Goal: Check status: Check status

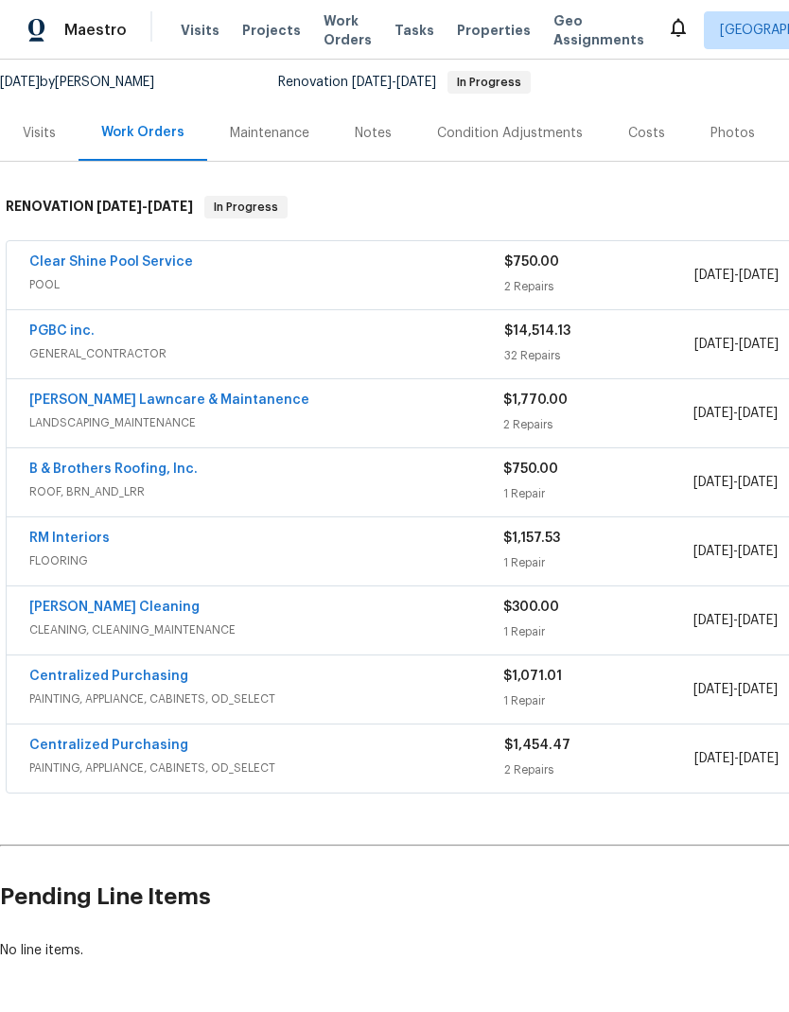
scroll to position [182, 0]
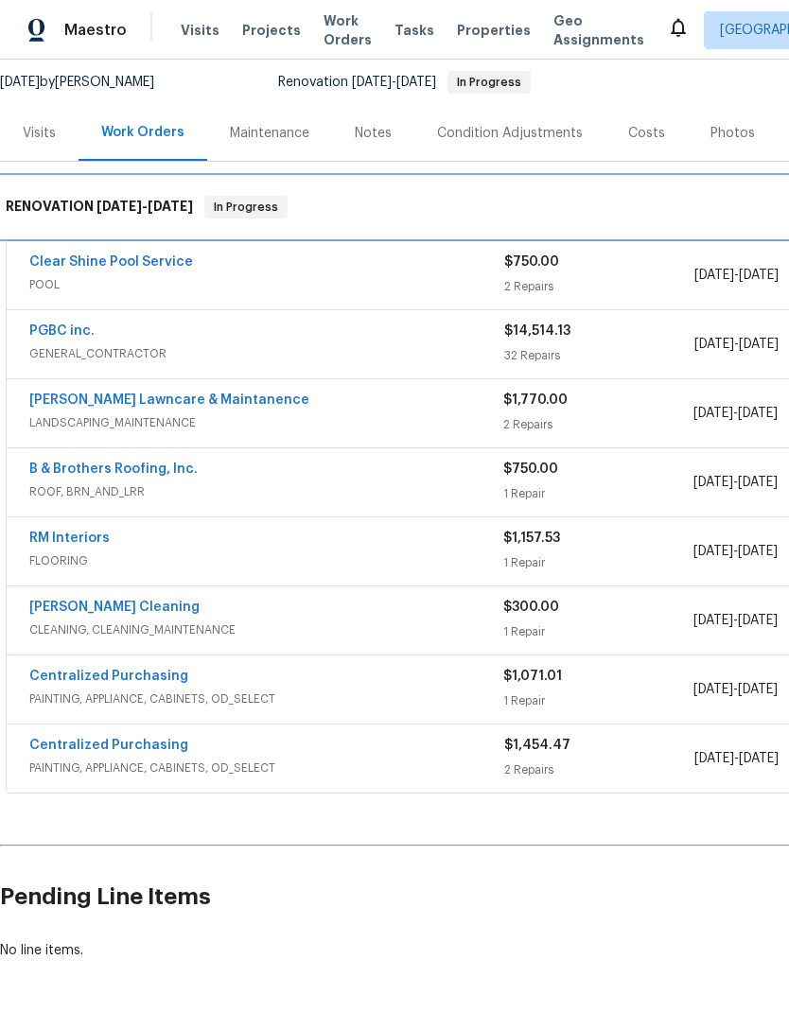
click at [604, 237] on div "RENOVATION 9/15/25 - 9/26/25 In Progress" at bounding box center [534, 207] width 1069 height 61
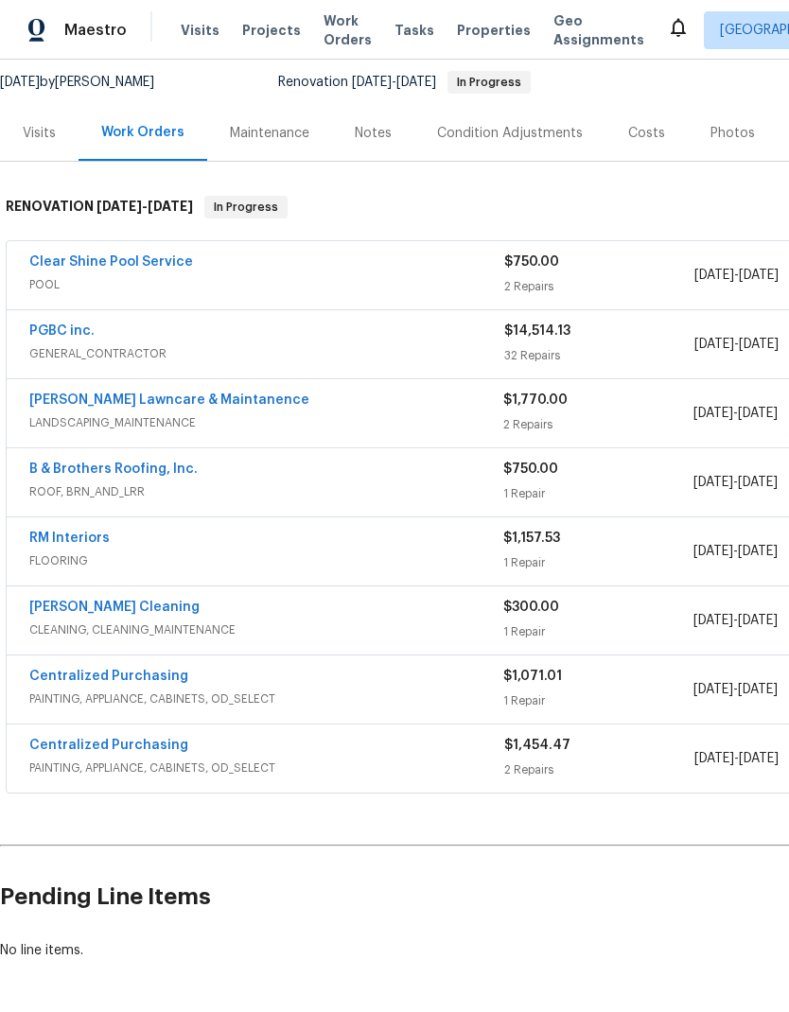
click at [624, 278] on div "2 Repairs" at bounding box center [599, 286] width 190 height 19
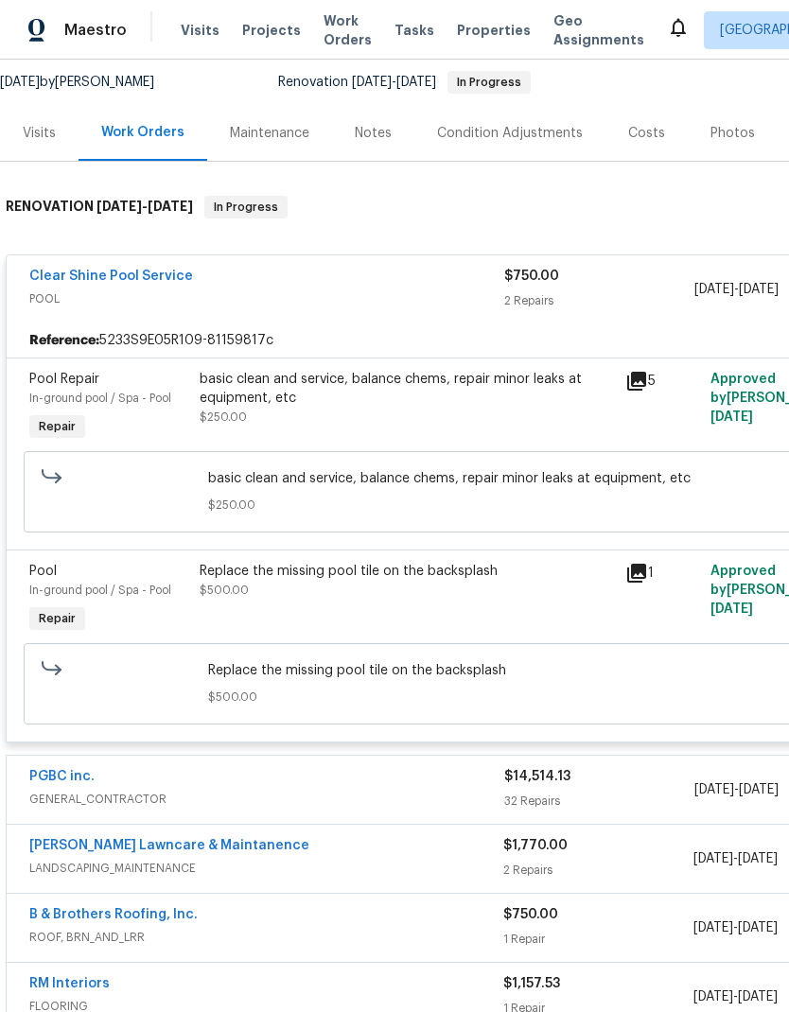
click at [437, 578] on div "Replace the missing pool tile on the backsplash" at bounding box center [407, 571] width 414 height 19
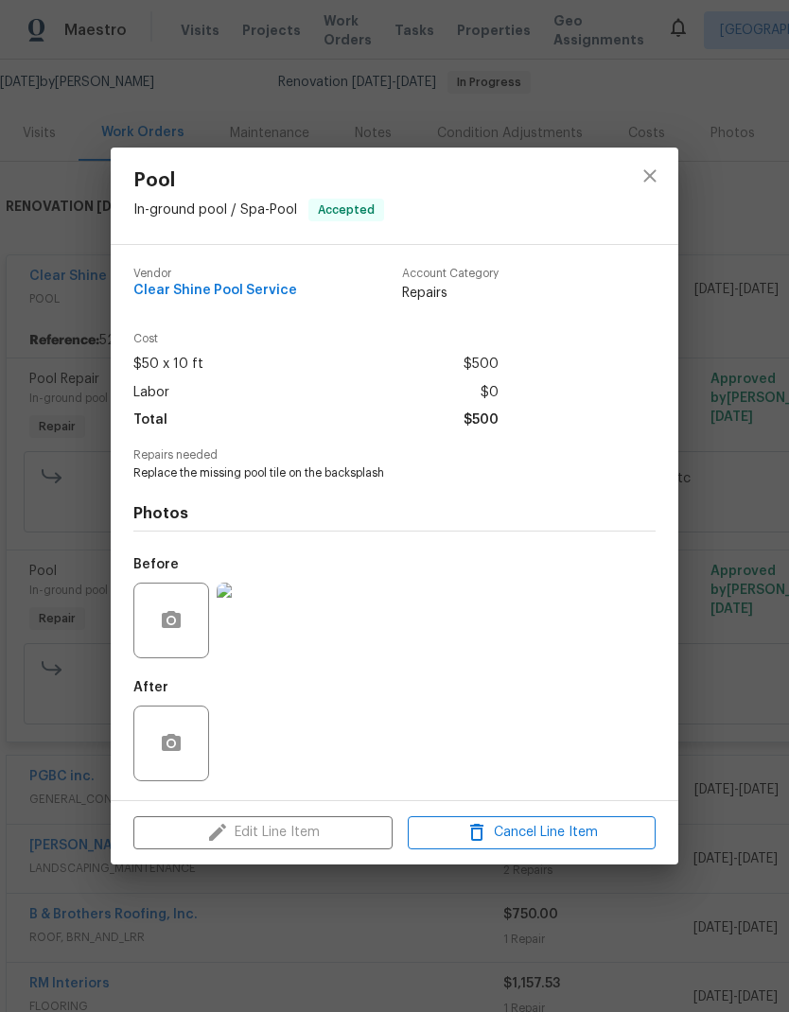
click at [697, 485] on div "Pool In-ground pool / Spa - Pool Accepted Vendor Clear Shine Pool Service Accou…" at bounding box center [394, 506] width 789 height 1012
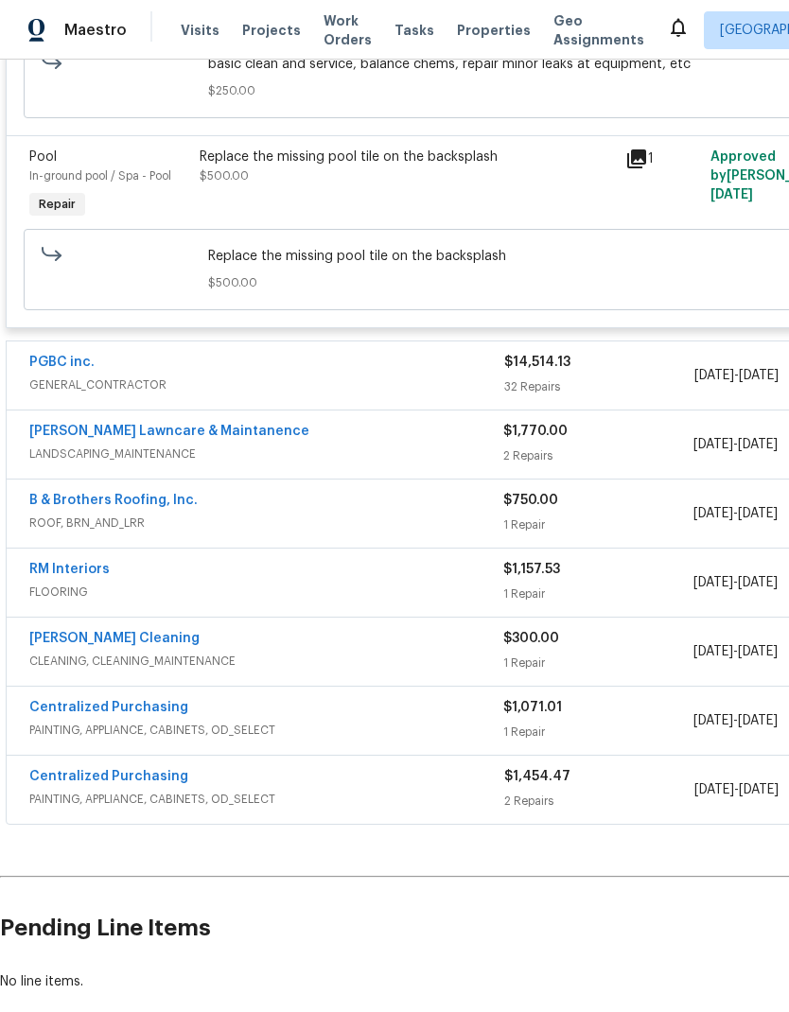
scroll to position [586, 0]
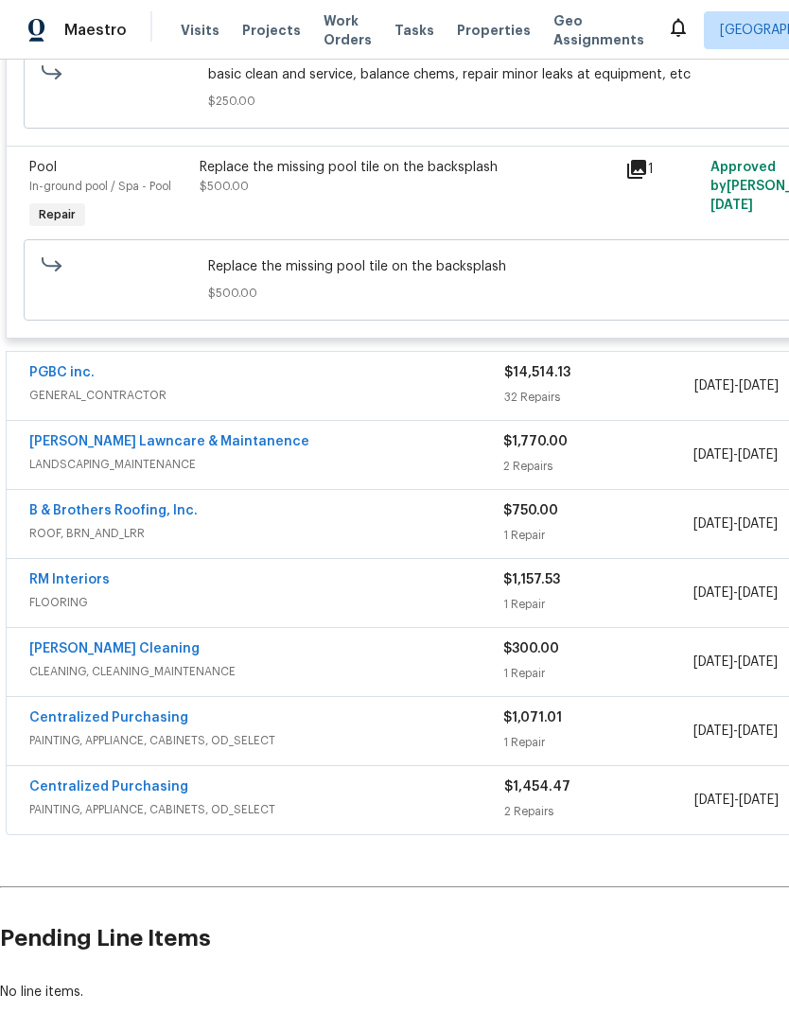
click at [488, 536] on span "ROOF, BRN_AND_LRR" at bounding box center [266, 533] width 474 height 19
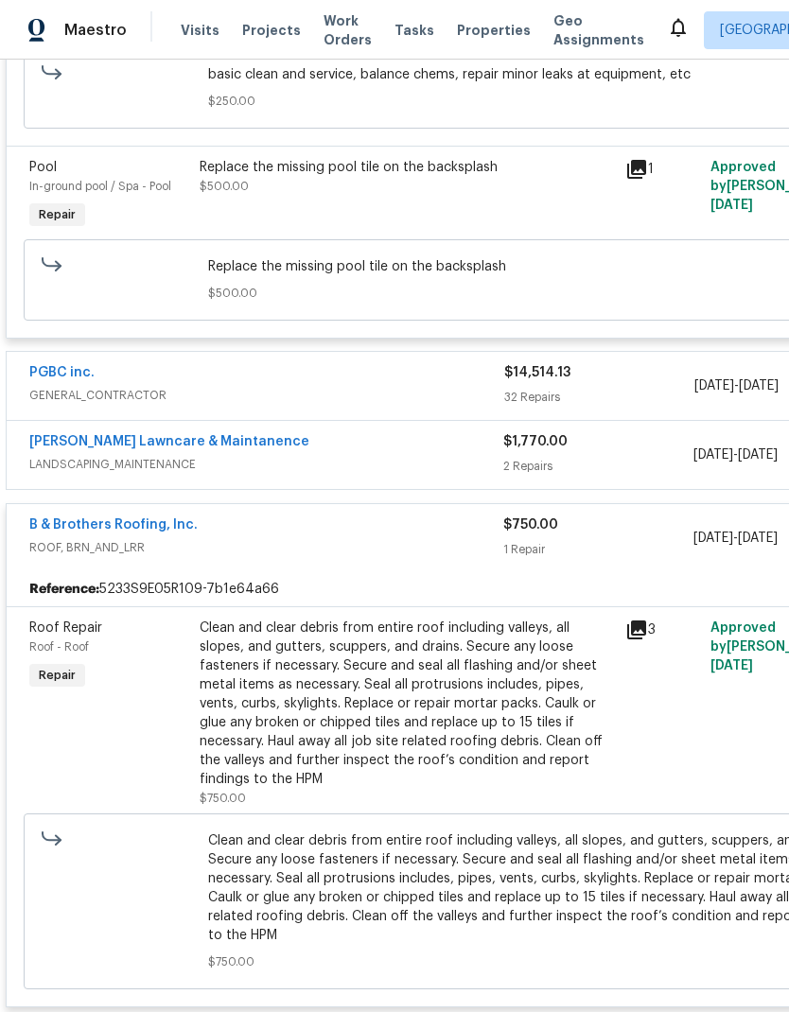
click at [484, 725] on div "Clean and clear debris from entire roof including valleys, all slopes, and gutt…" at bounding box center [407, 704] width 414 height 170
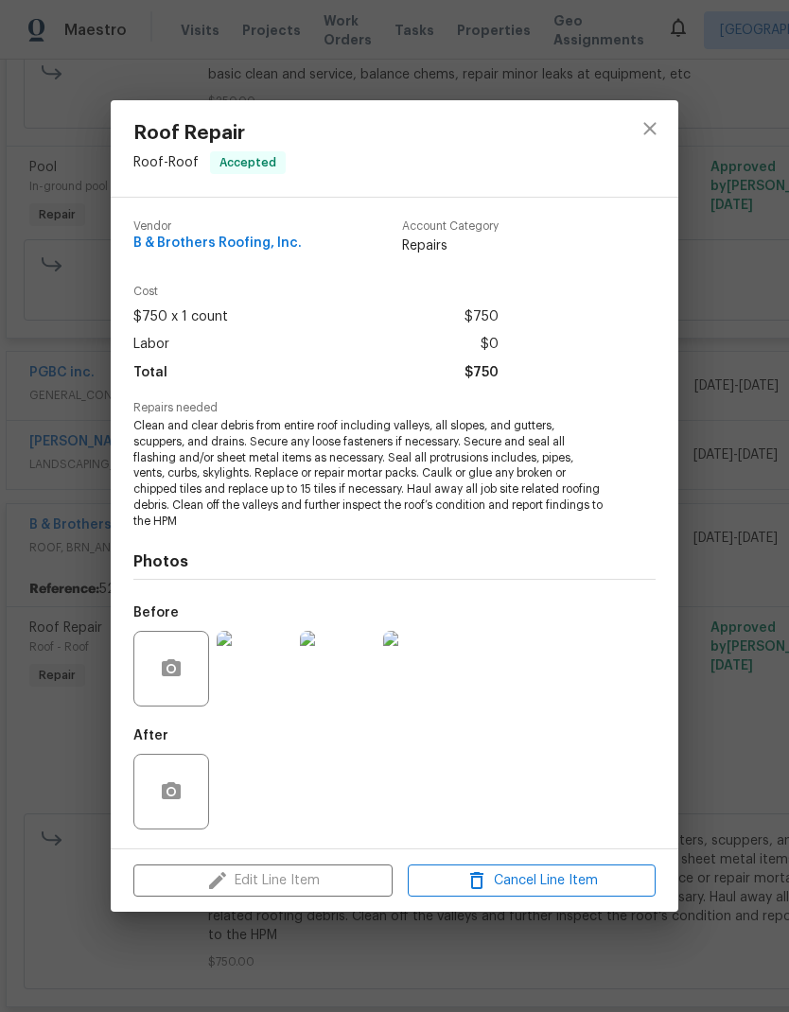
click at [737, 544] on div "Roof Repair Roof - Roof Accepted Vendor B & Brothers Roofing, Inc. Account Cate…" at bounding box center [394, 506] width 789 height 1012
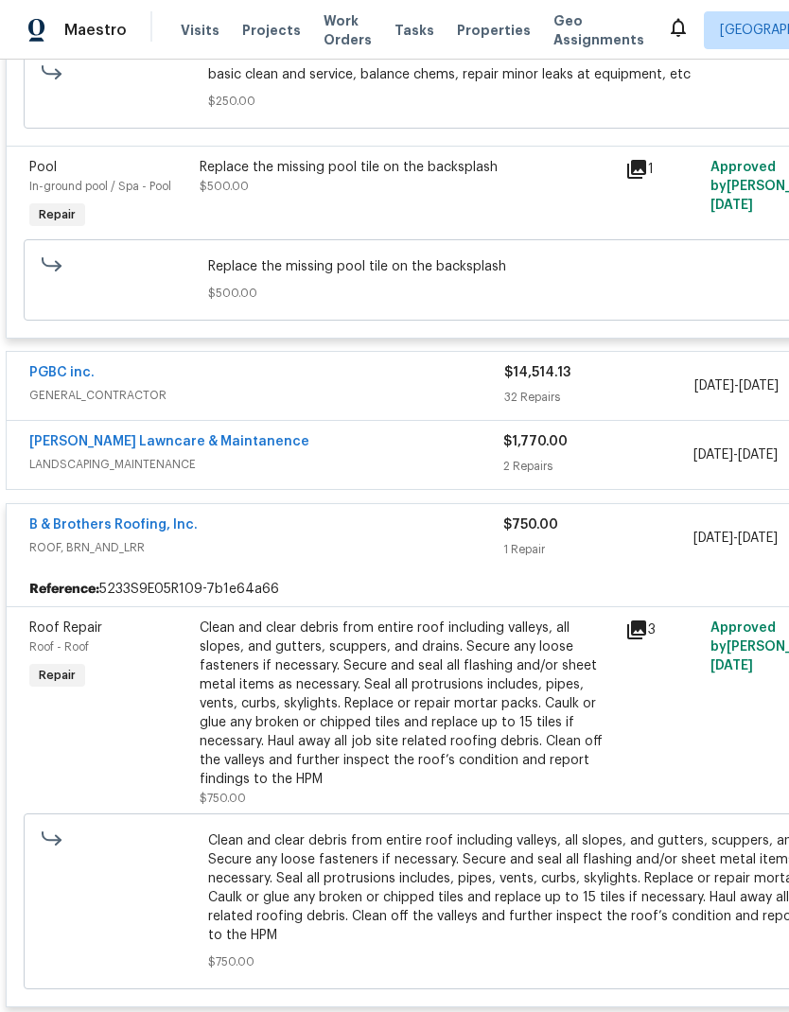
click at [139, 532] on link "B & Brothers Roofing, Inc." at bounding box center [113, 525] width 168 height 13
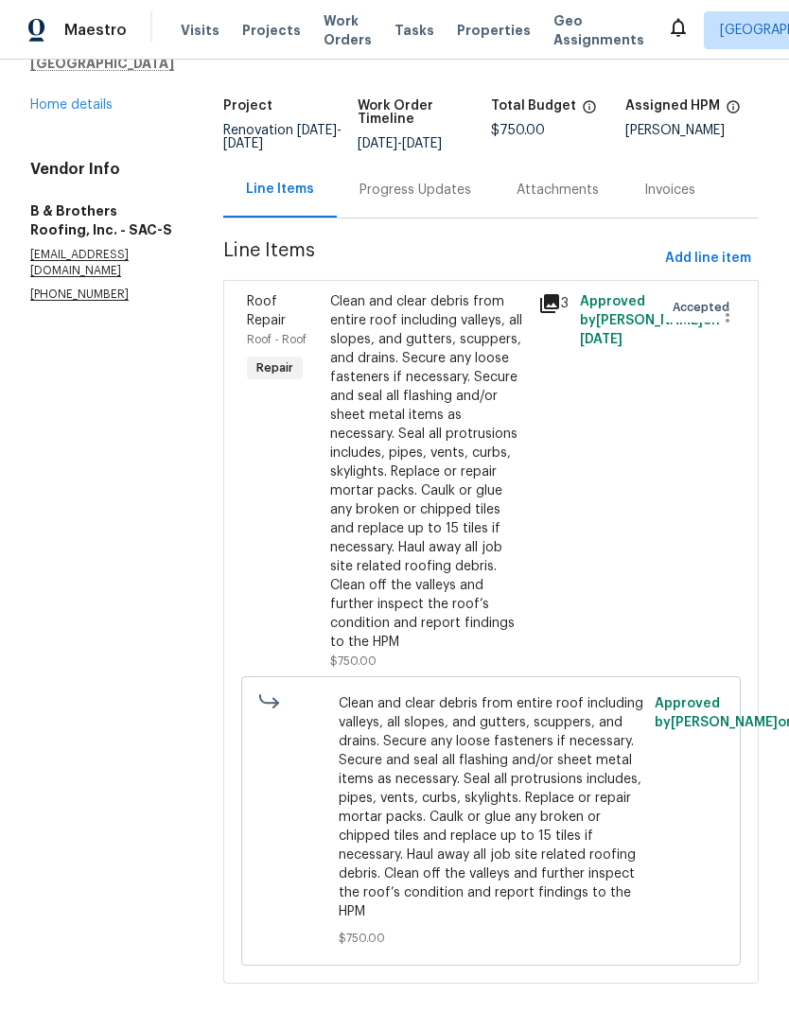
scroll to position [76, 0]
click at [499, 503] on div "Clean and clear debris from entire roof including valleys, all slopes, and gutt…" at bounding box center [428, 472] width 197 height 360
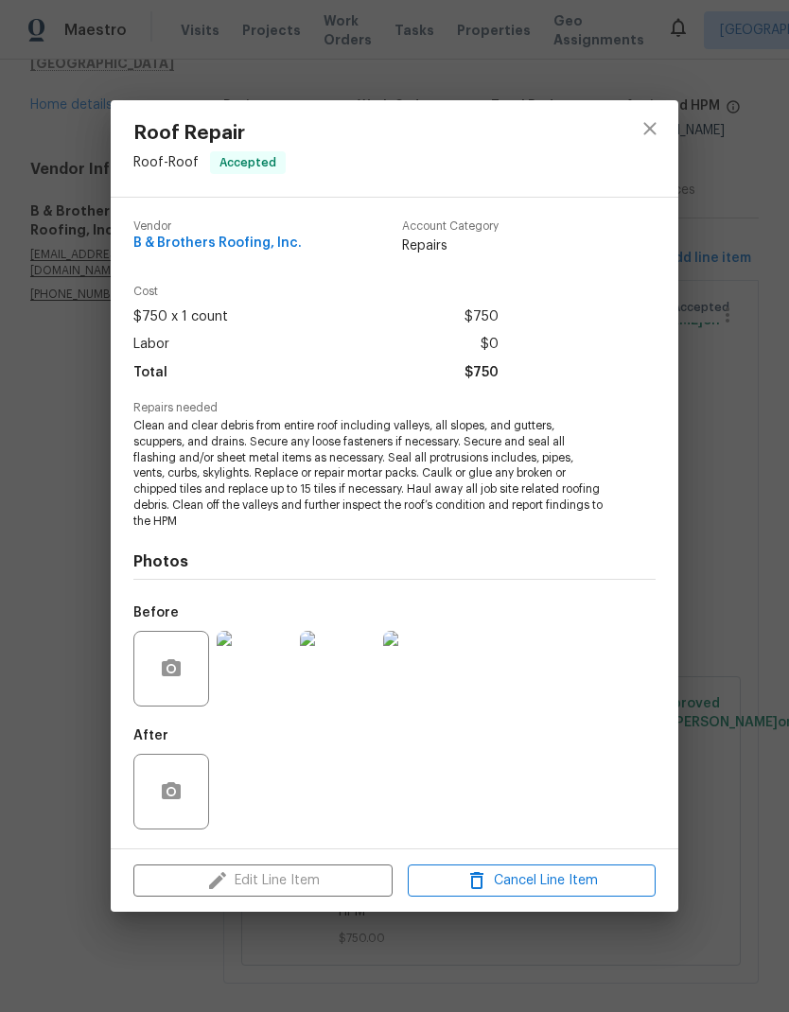
click at [767, 451] on div "Roof Repair Roof - Roof Accepted Vendor B & Brothers Roofing, Inc. Account Cate…" at bounding box center [394, 506] width 789 height 1012
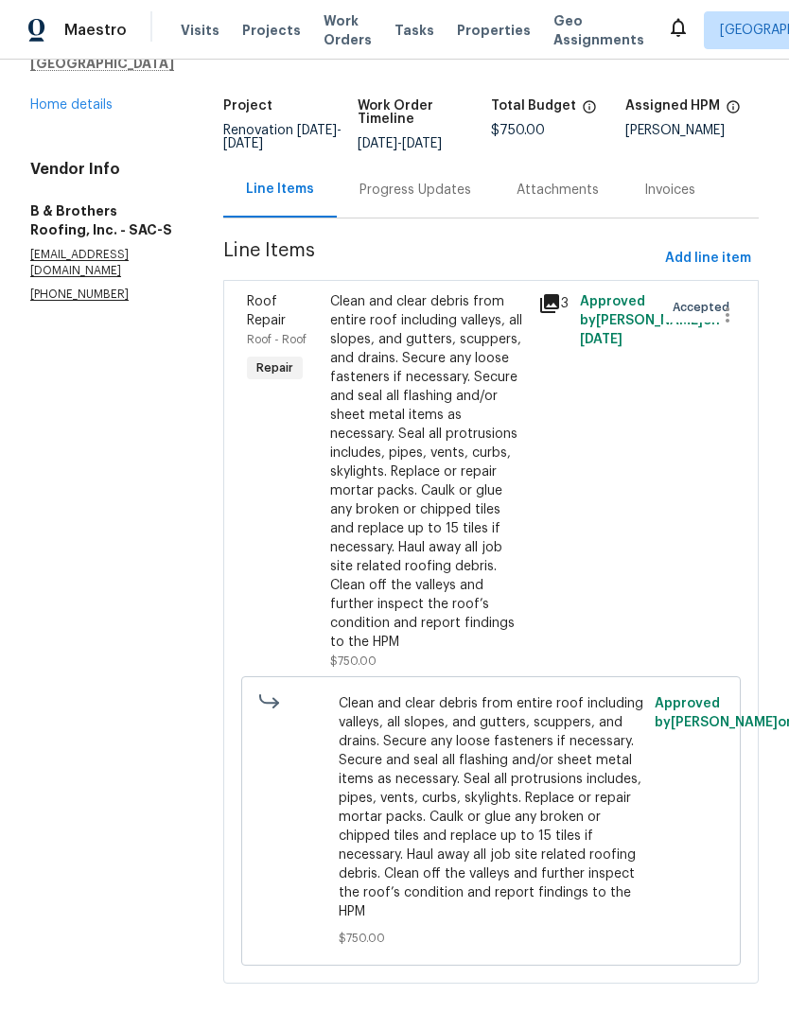
click at [92, 98] on link "Home details" at bounding box center [71, 104] width 82 height 13
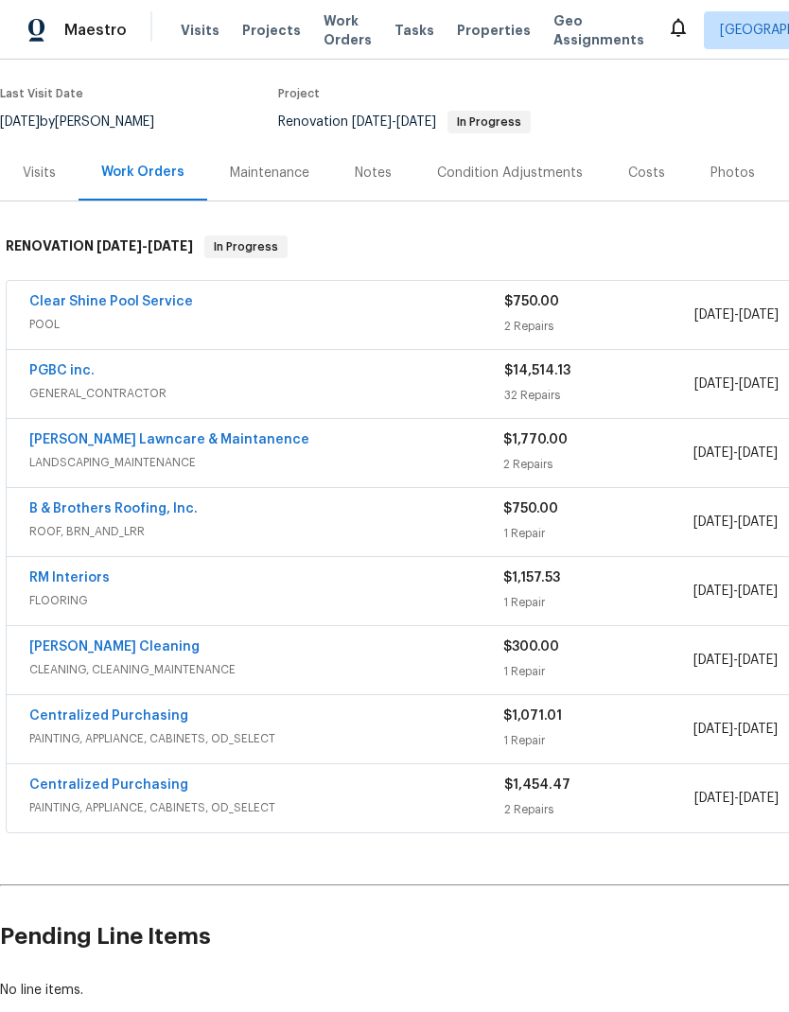
scroll to position [143, 0]
click at [87, 383] on span "GENERAL_CONTRACTOR" at bounding box center [266, 392] width 475 height 19
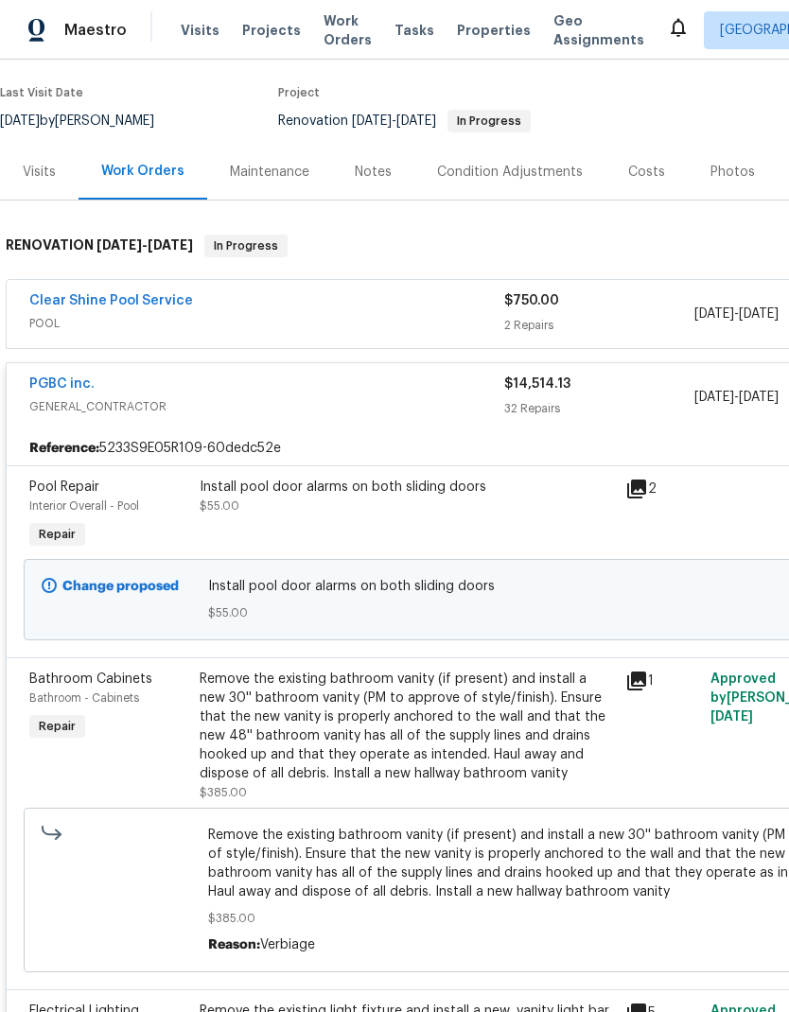
click at [461, 670] on div "Remove the existing bathroom vanity (if present) and install a new 30'' bathroo…" at bounding box center [407, 727] width 414 height 114
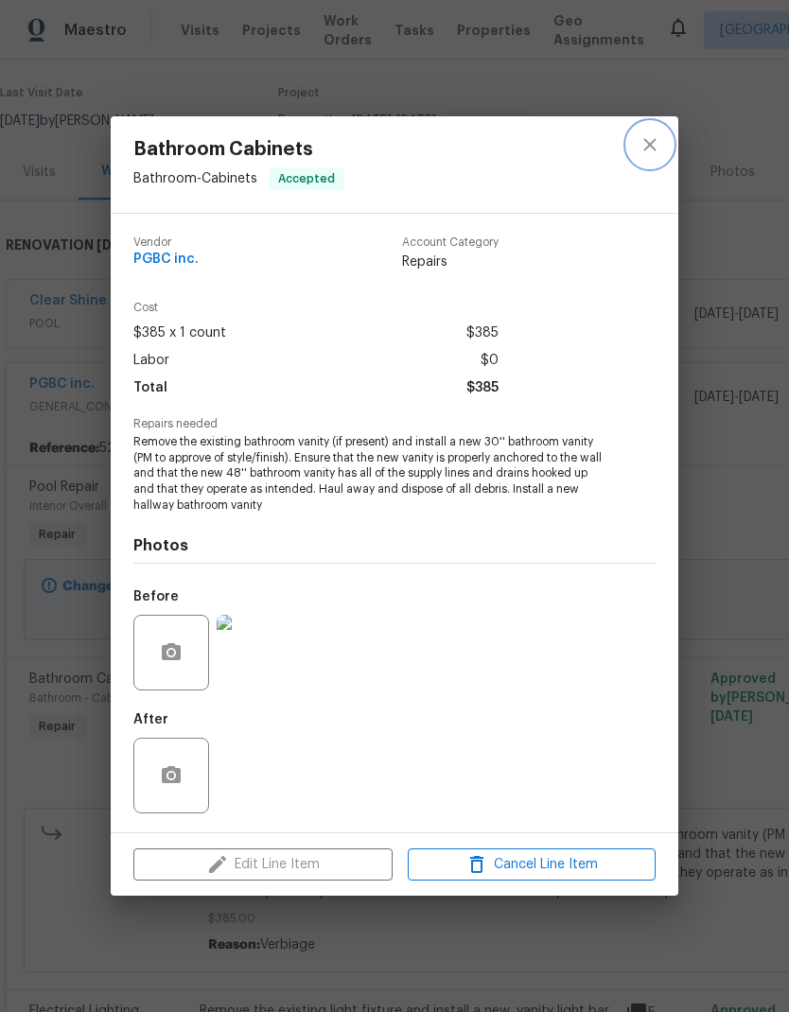
click at [643, 139] on icon "close" at bounding box center [650, 144] width 23 height 23
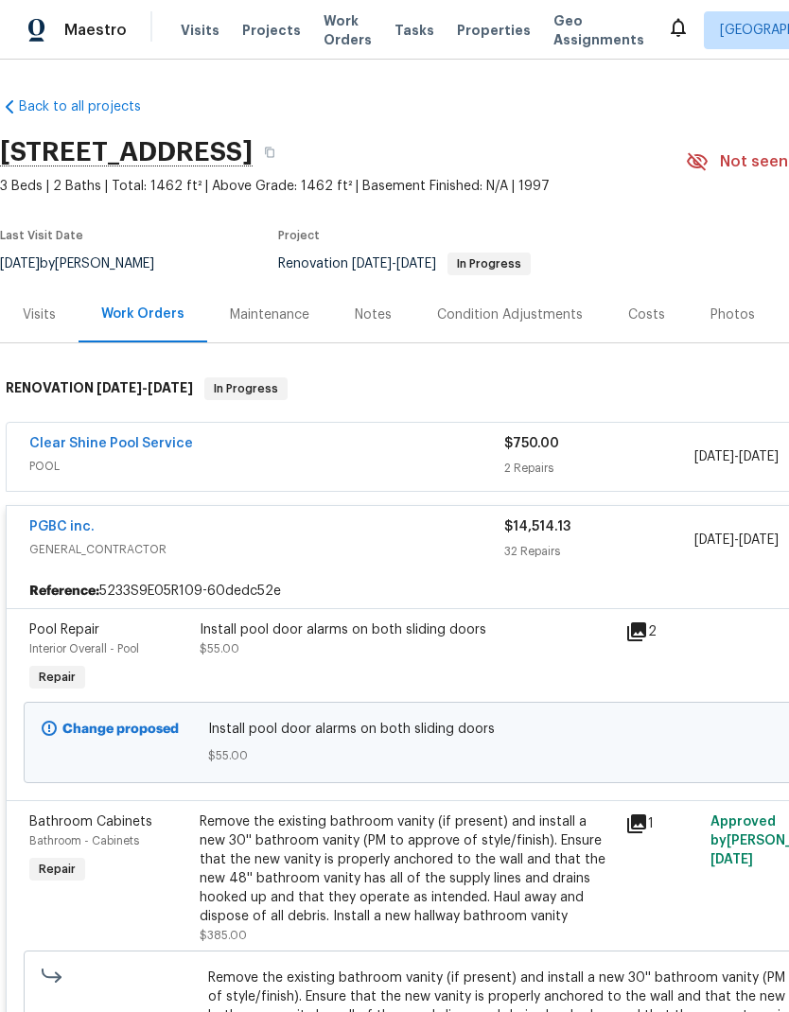
scroll to position [0, 0]
click at [661, 287] on div "Costs" at bounding box center [647, 315] width 82 height 56
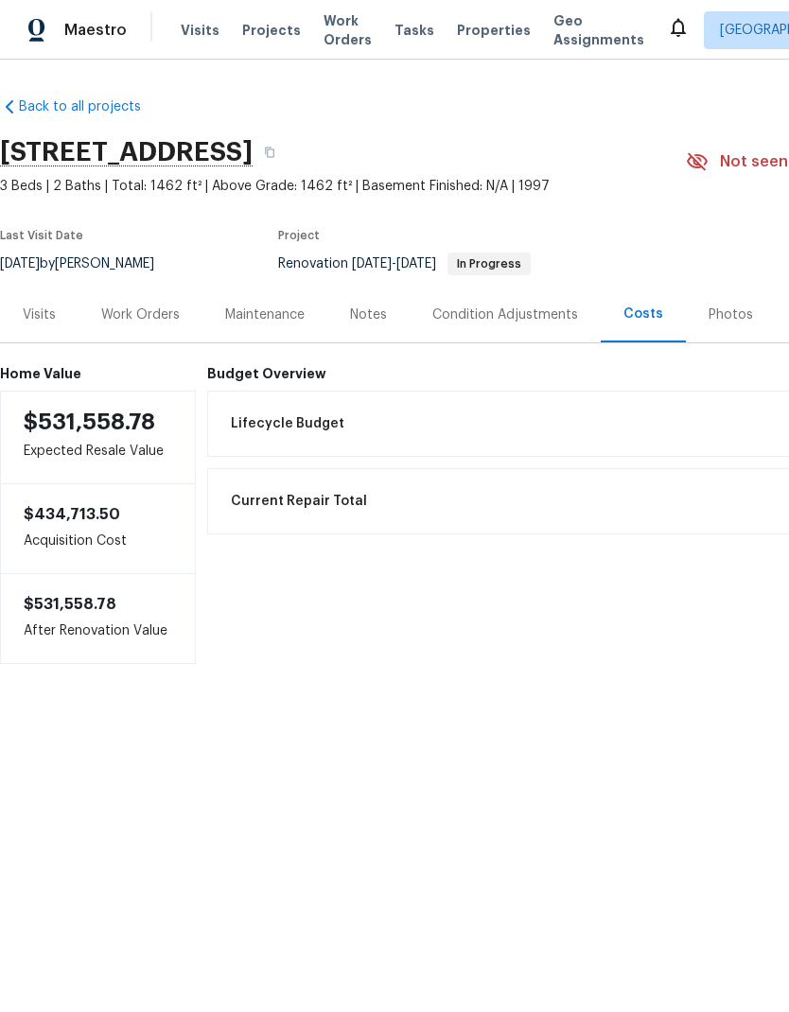
click at [128, 332] on div "Work Orders" at bounding box center [141, 315] width 124 height 56
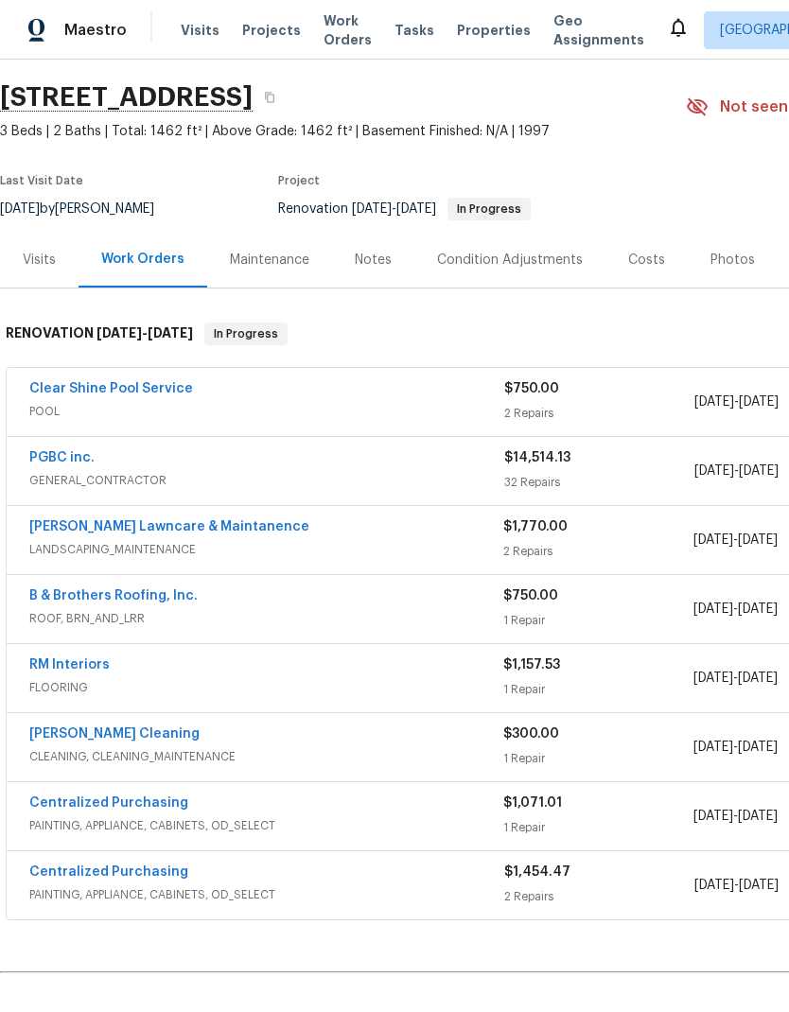
scroll to position [56, 0]
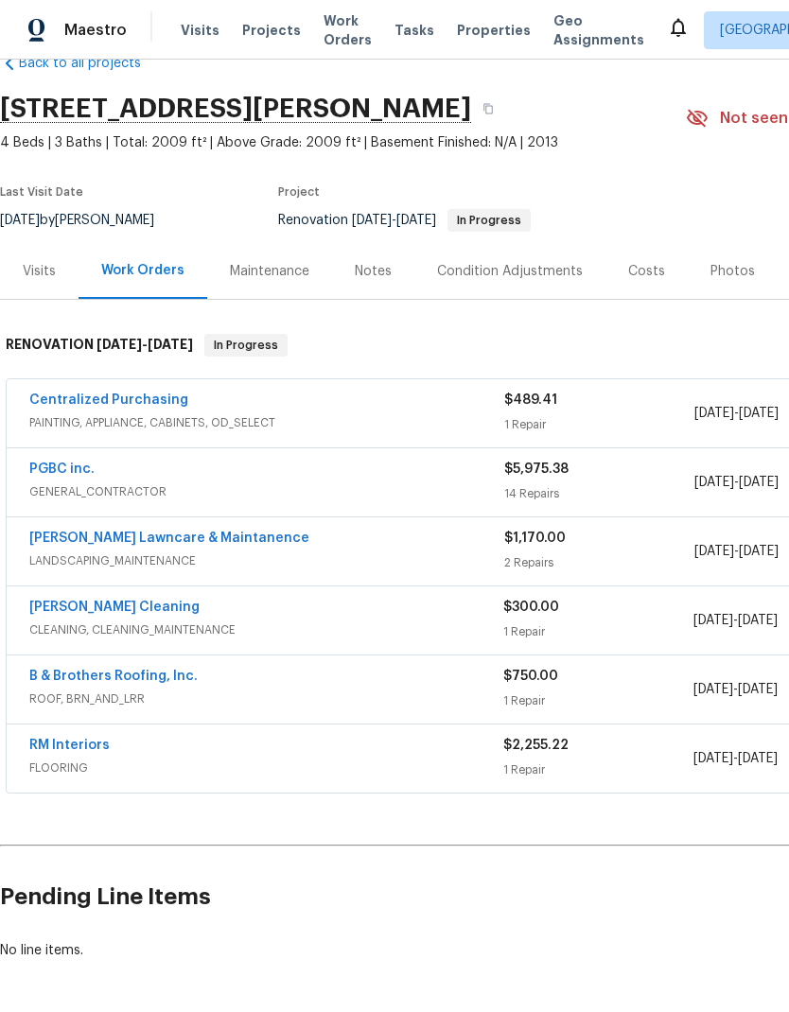
scroll to position [44, 0]
click at [57, 739] on link "RM Interiors" at bounding box center [69, 745] width 80 height 13
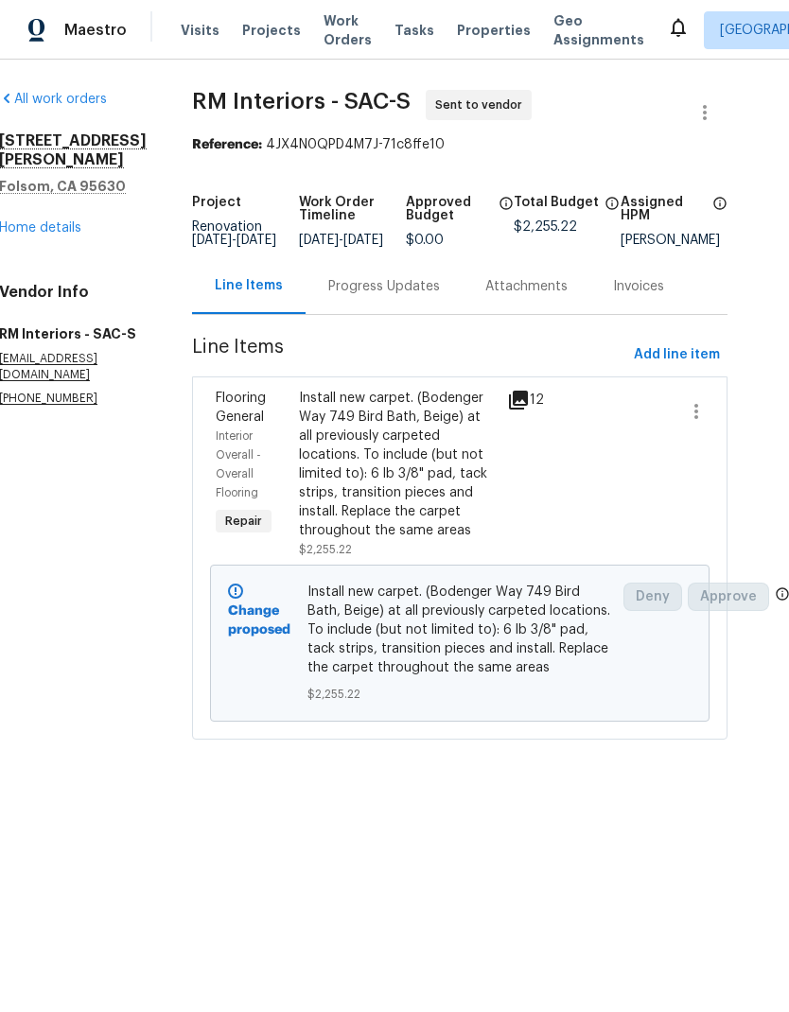
scroll to position [0, 29]
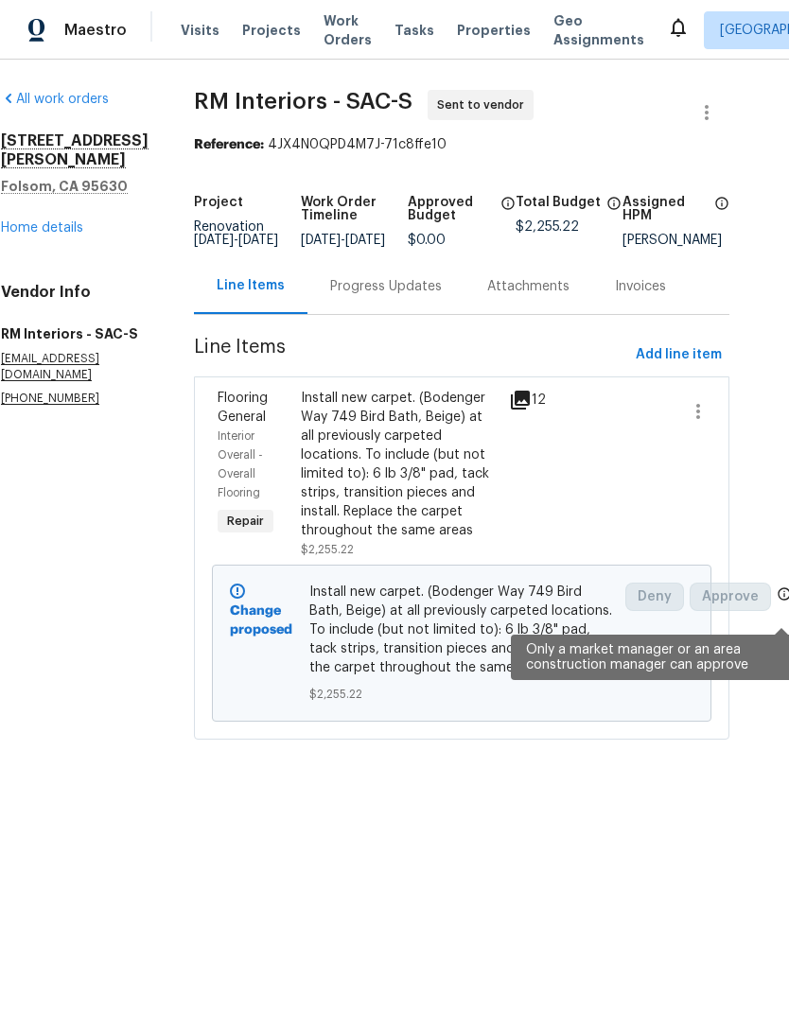
click at [780, 602] on icon at bounding box center [784, 594] width 15 height 15
click at [779, 602] on icon at bounding box center [784, 594] width 15 height 15
click at [768, 597] on span "Approve" at bounding box center [730, 597] width 81 height 28
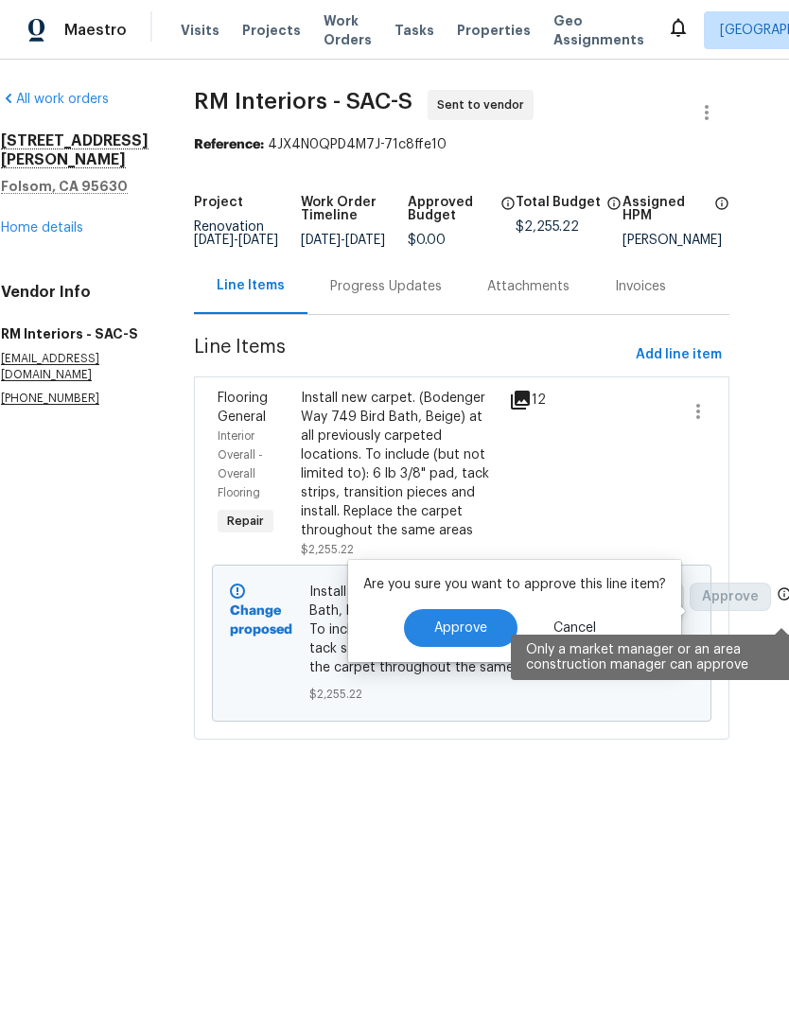
click at [471, 633] on span "Approve" at bounding box center [460, 629] width 53 height 14
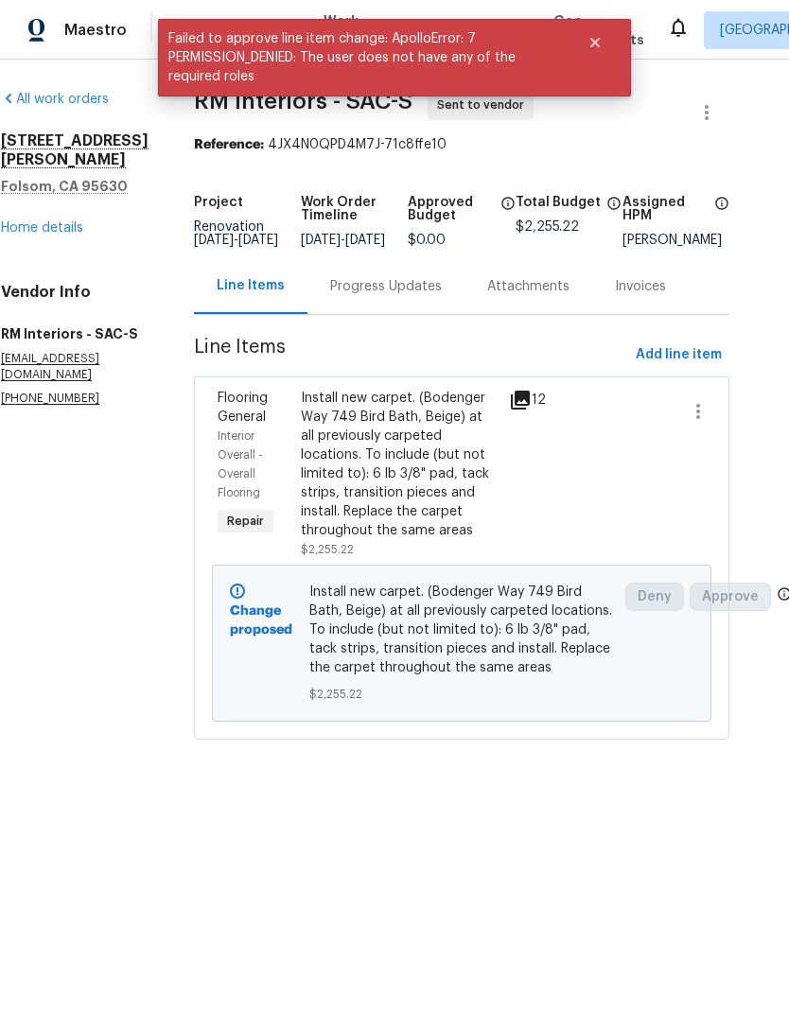
click at [43, 221] on link "Home details" at bounding box center [42, 227] width 82 height 13
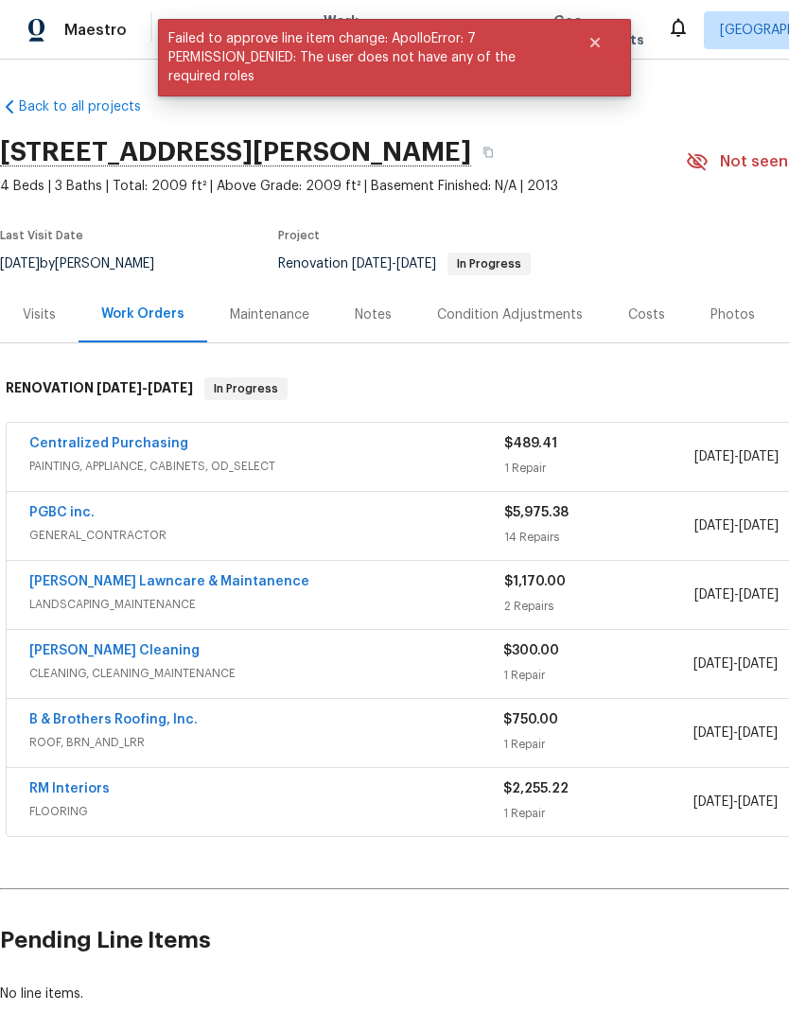
click at [63, 651] on link "[PERSON_NAME] Cleaning" at bounding box center [114, 650] width 170 height 13
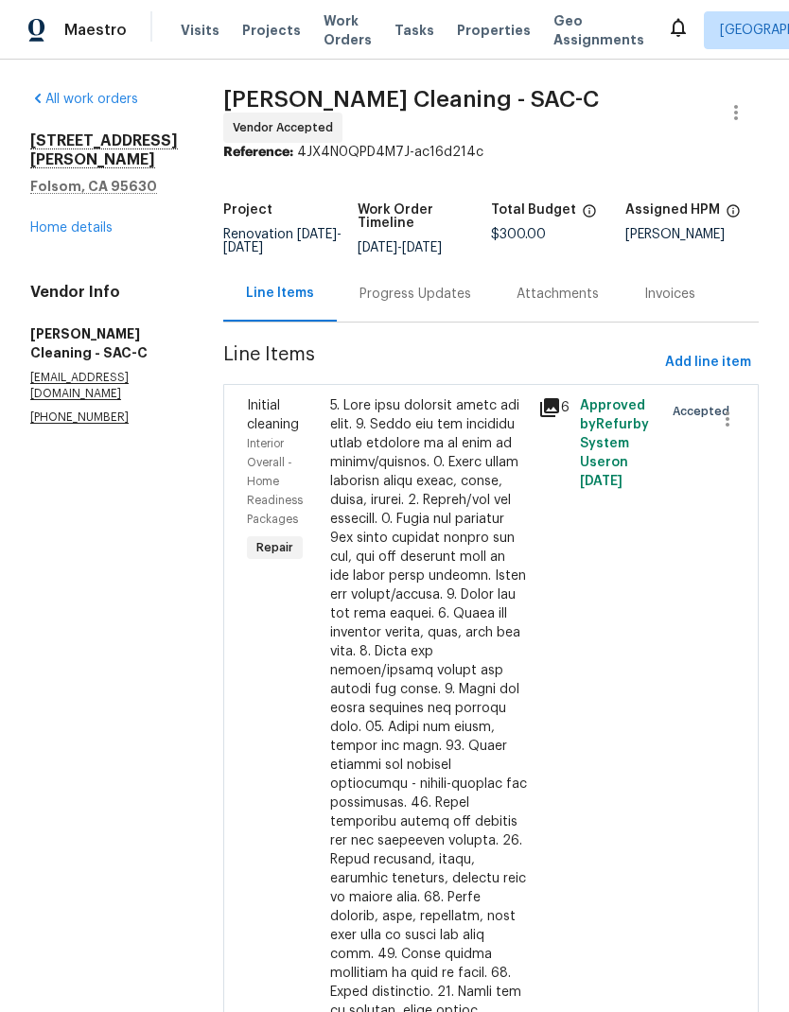
click at [62, 221] on link "Home details" at bounding box center [71, 227] width 82 height 13
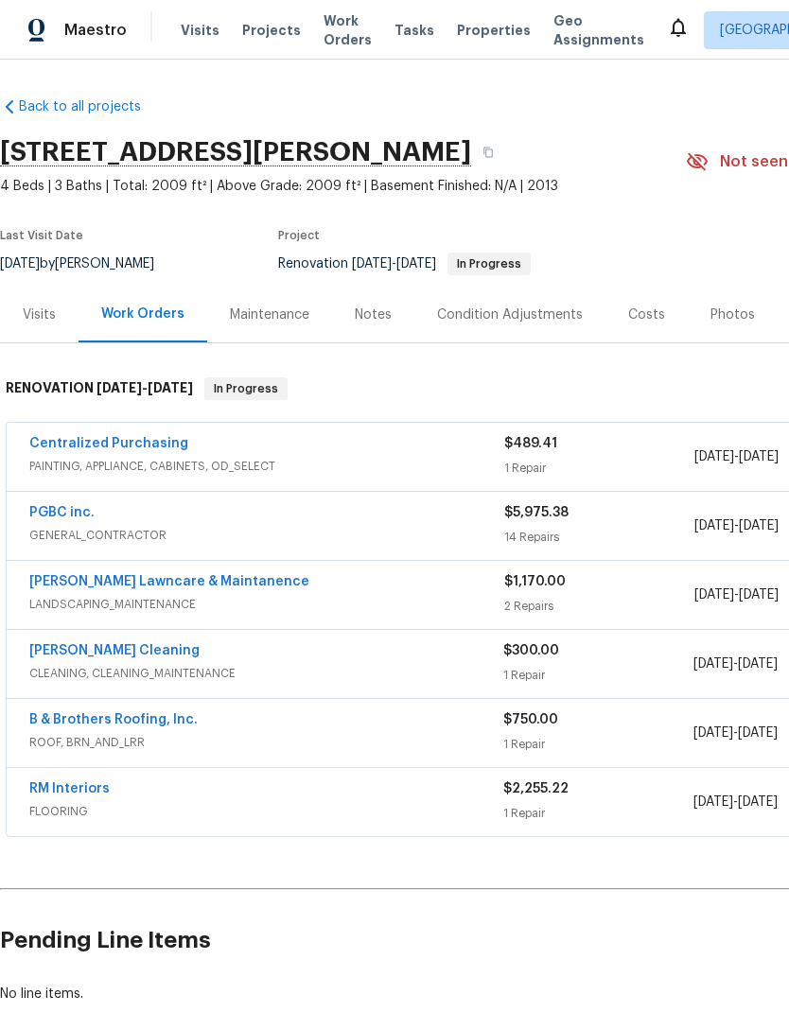
click at [78, 724] on link "B & Brothers Roofing, Inc." at bounding box center [113, 719] width 168 height 13
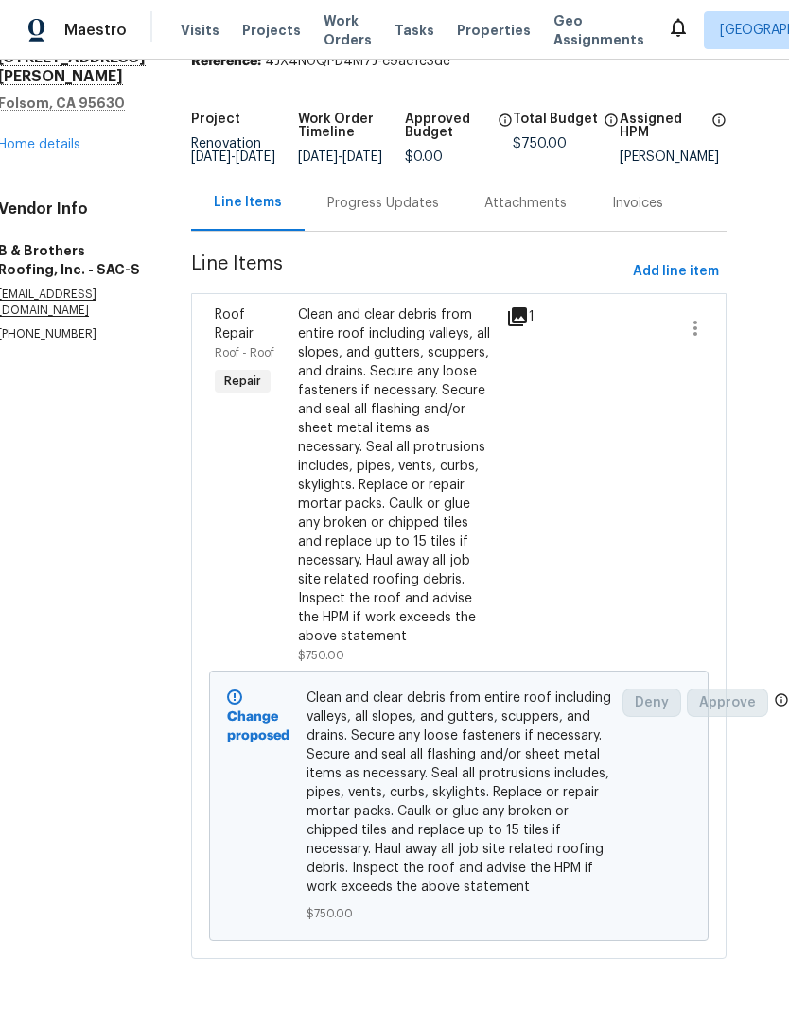
scroll to position [104, 36]
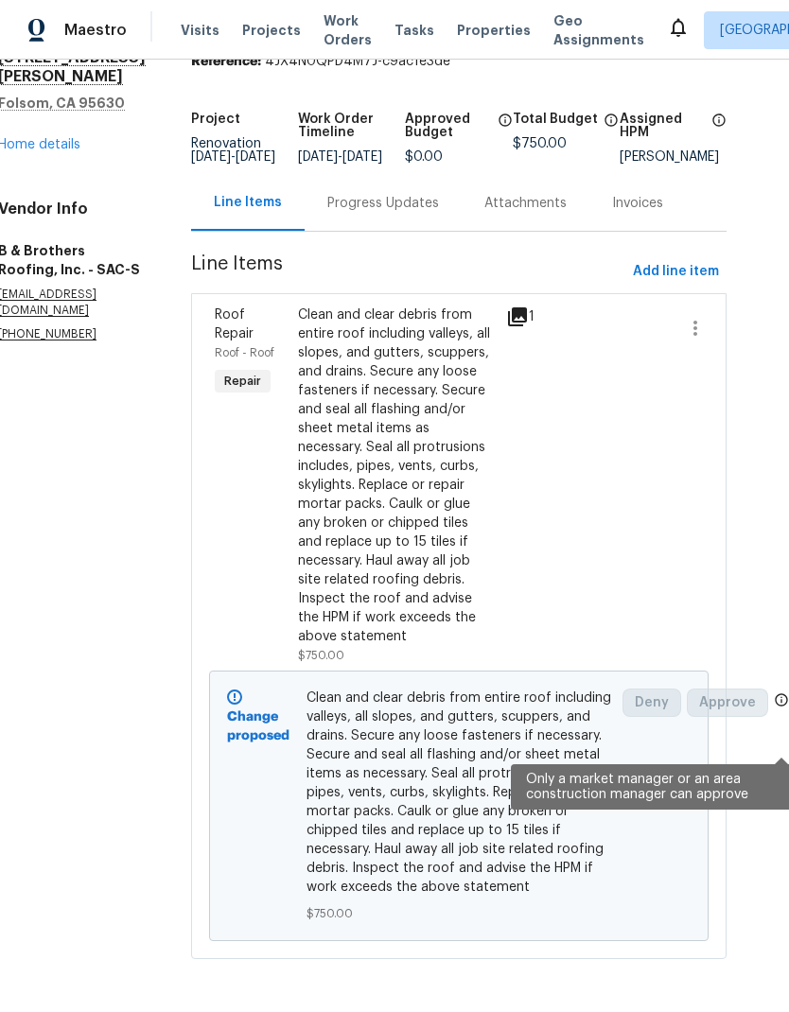
click at [778, 708] on icon at bounding box center [781, 700] width 15 height 15
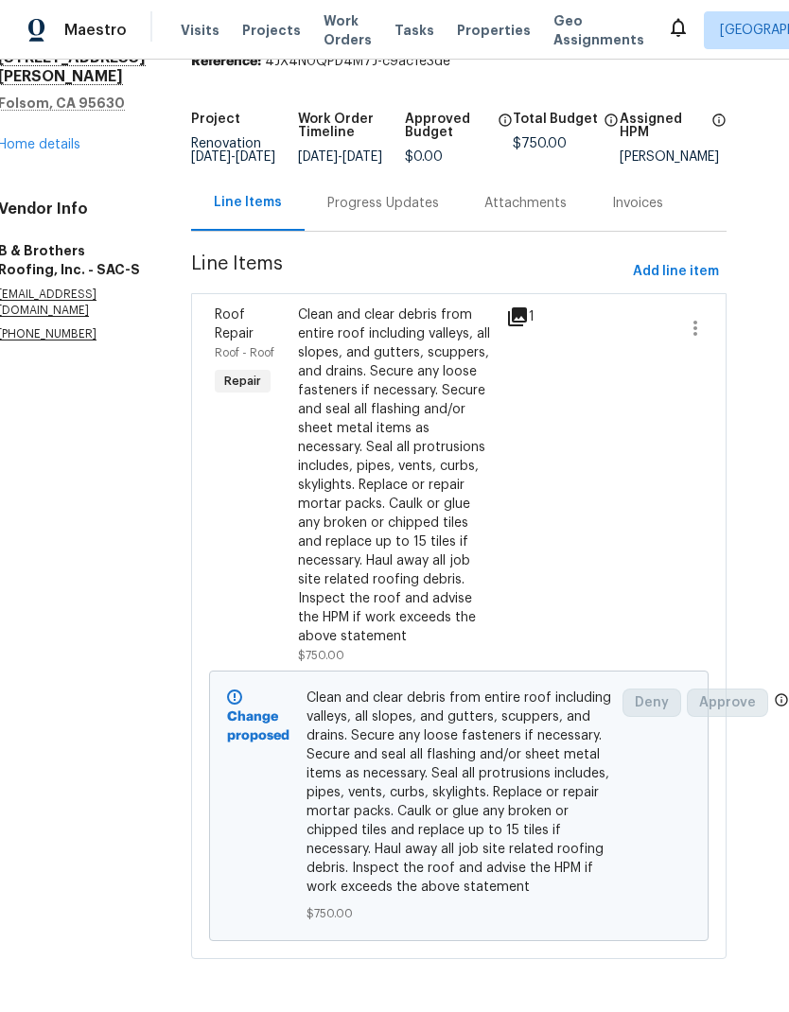
click at [778, 752] on div "All work orders [STREET_ADDRESS][PERSON_NAME][PERSON_NAME] Home details Vendor …" at bounding box center [394, 536] width 789 height 953
click at [777, 751] on div "All work orders [STREET_ADDRESS][PERSON_NAME][PERSON_NAME] Home details Vendor …" at bounding box center [394, 536] width 789 height 953
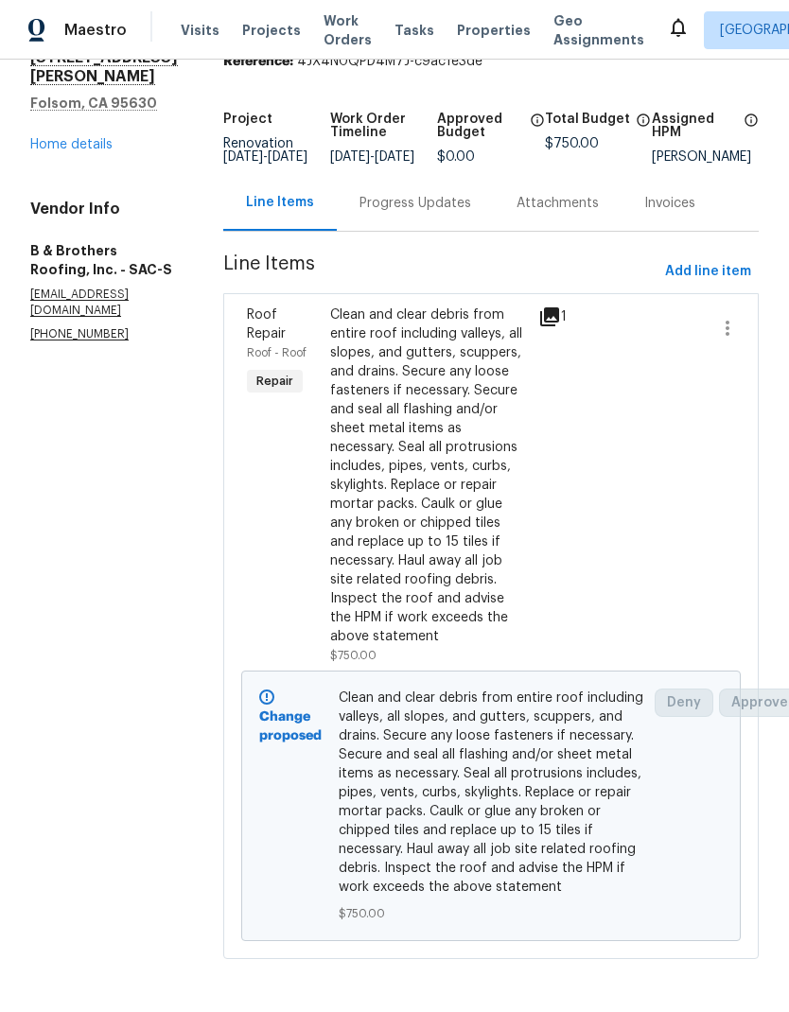
scroll to position [104, 0]
click at [63, 138] on link "Home details" at bounding box center [71, 144] width 82 height 13
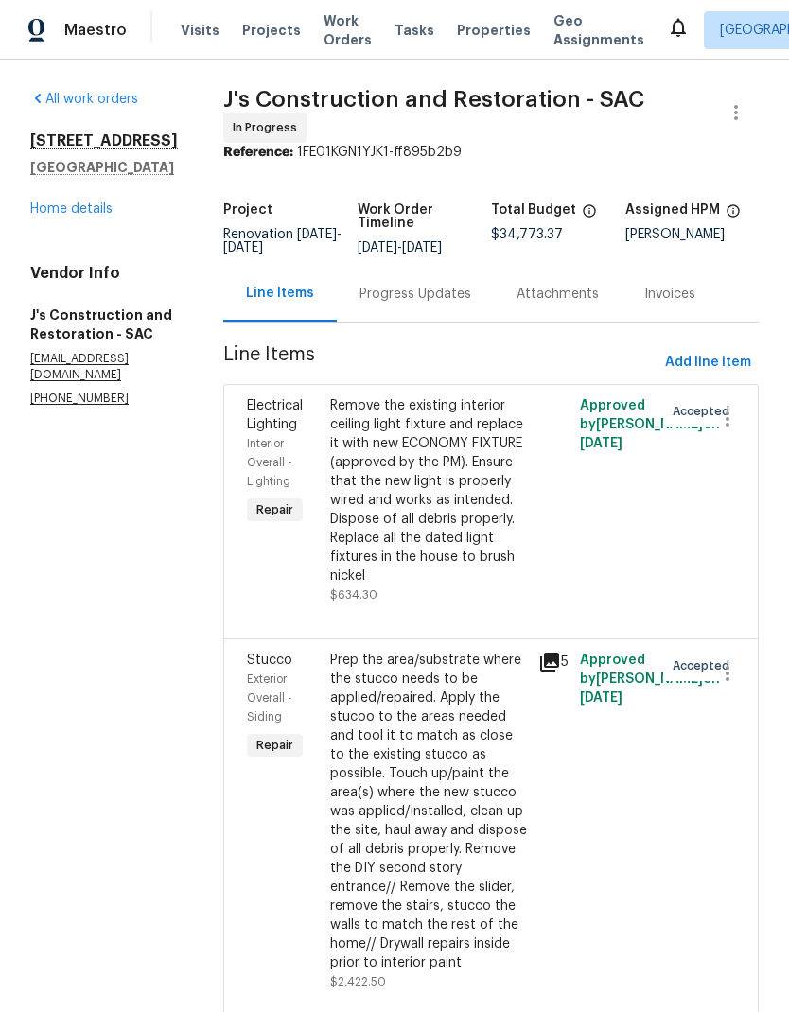
click at [56, 208] on link "Home details" at bounding box center [71, 208] width 82 height 13
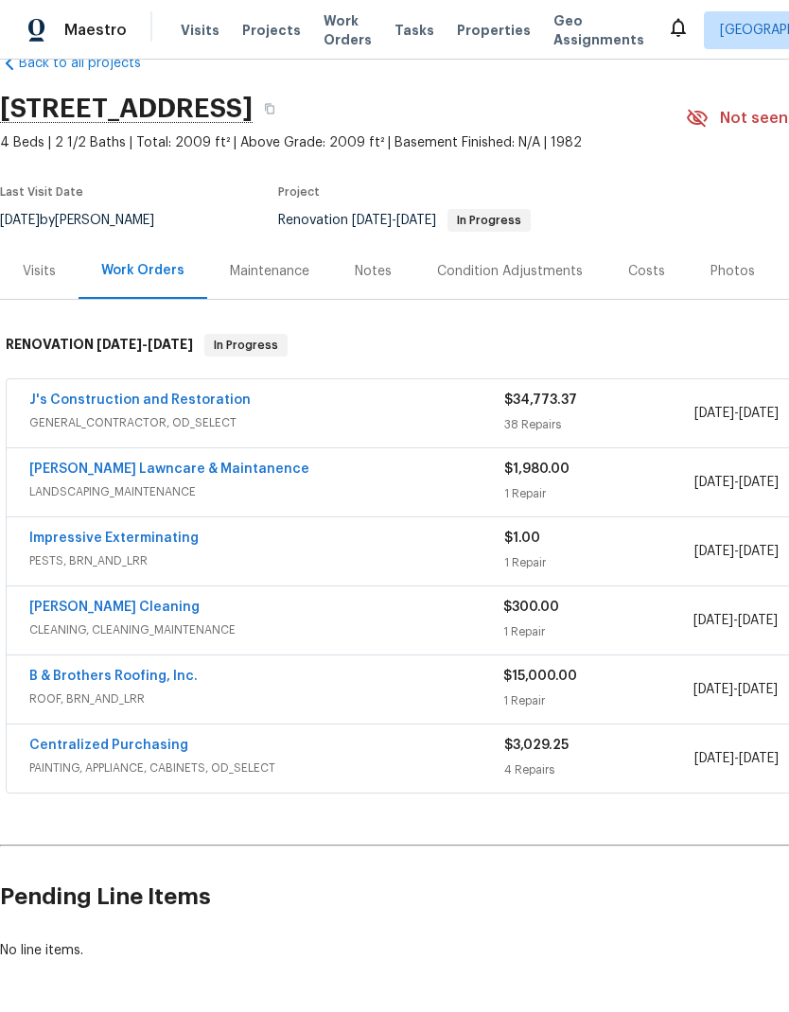
scroll to position [44, 0]
click at [71, 542] on link "Impressive Exterminating" at bounding box center [113, 538] width 169 height 13
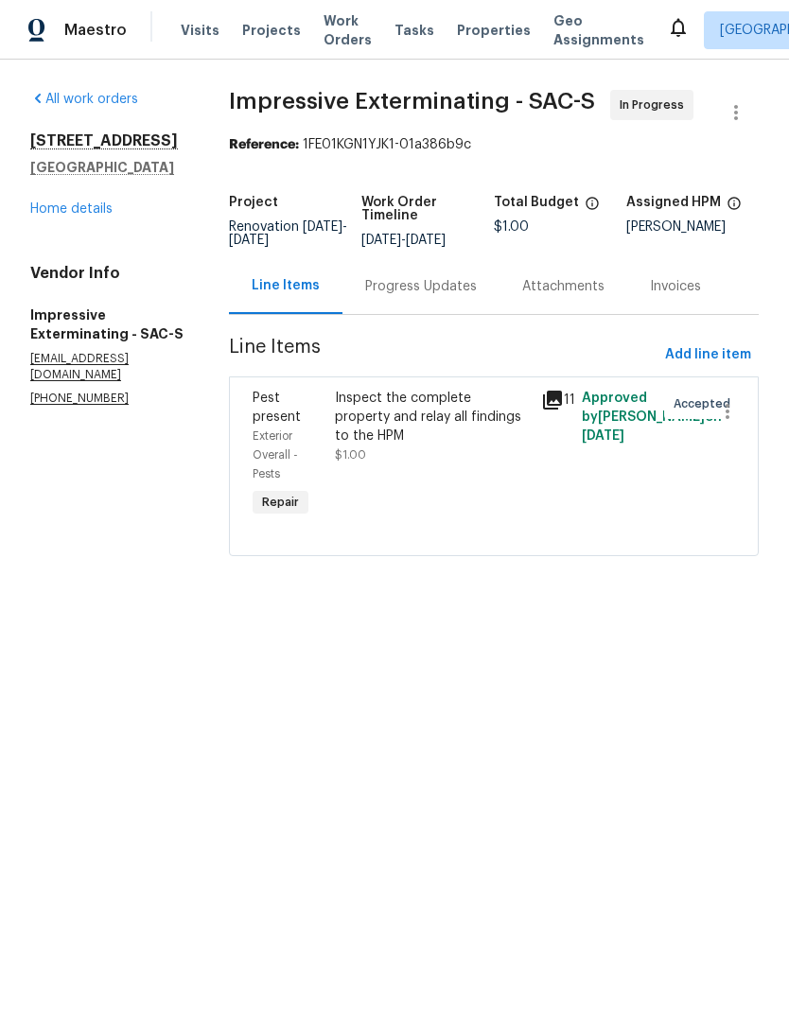
click at [582, 311] on div "Attachments" at bounding box center [564, 286] width 128 height 56
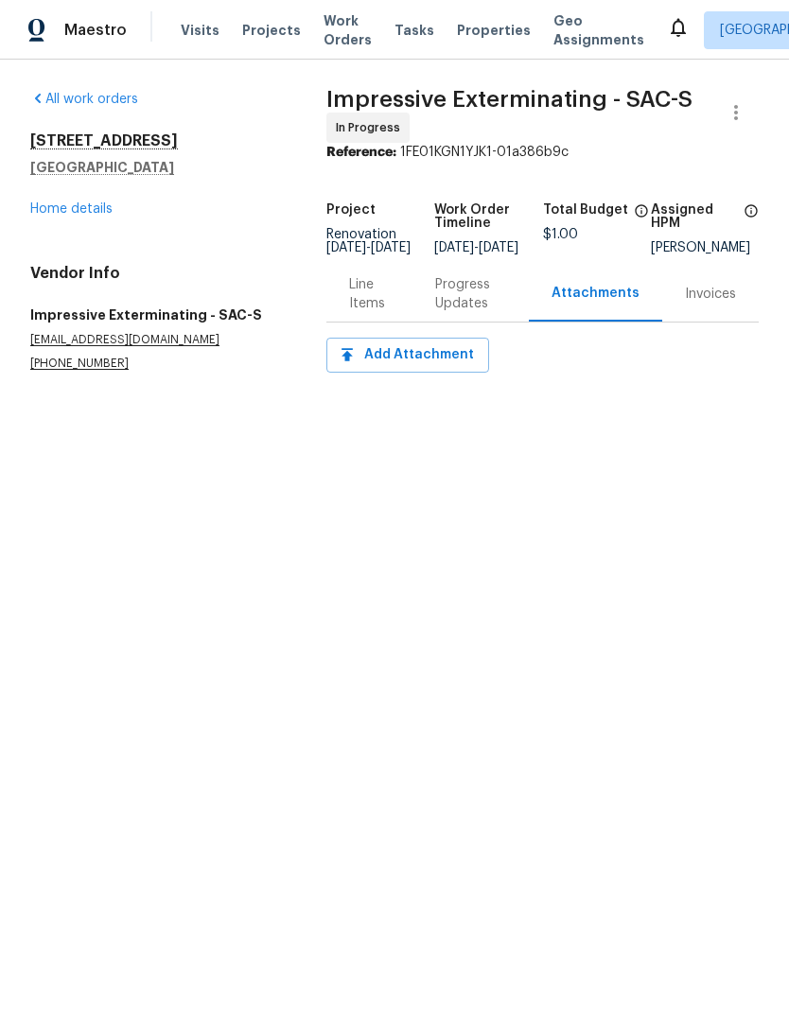
click at [464, 297] on div "Progress Updates" at bounding box center [470, 294] width 71 height 38
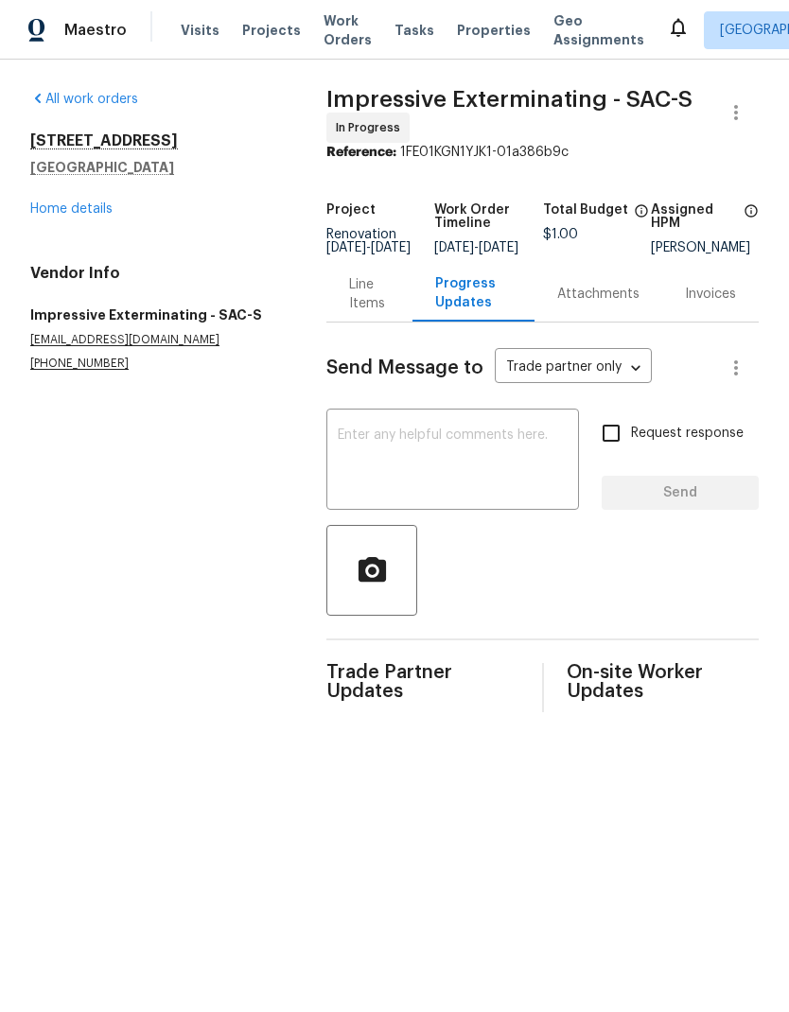
click at [354, 313] on div "Line Items" at bounding box center [369, 294] width 41 height 38
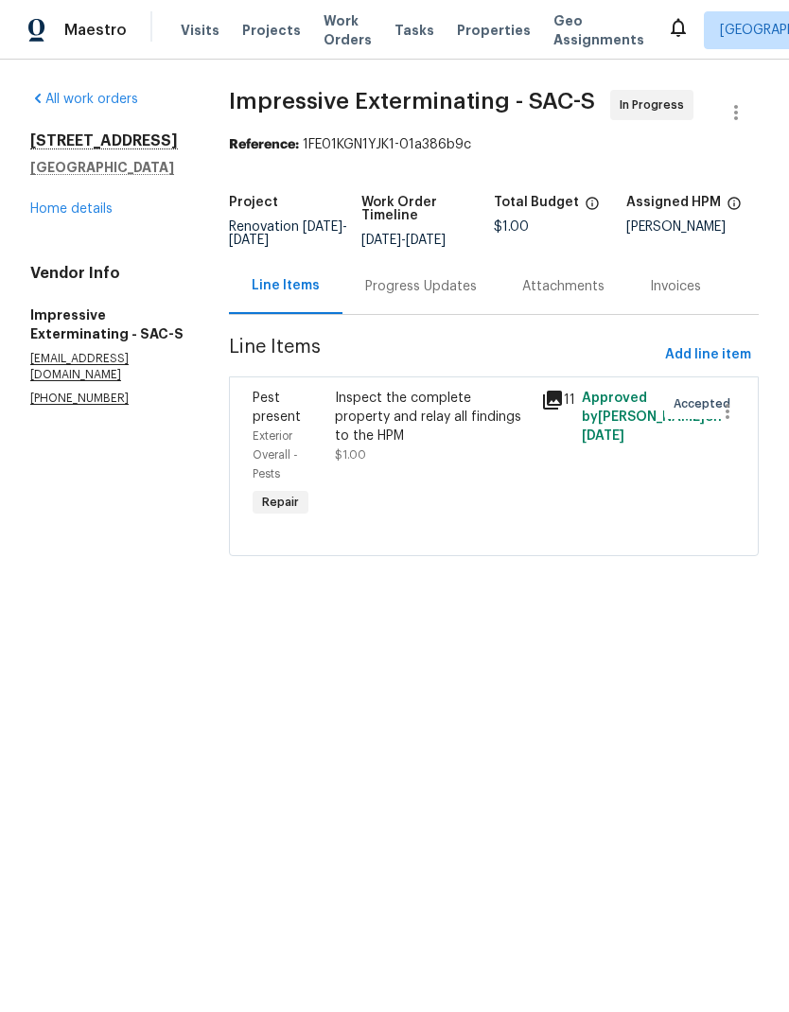
click at [555, 410] on icon at bounding box center [552, 400] width 19 height 19
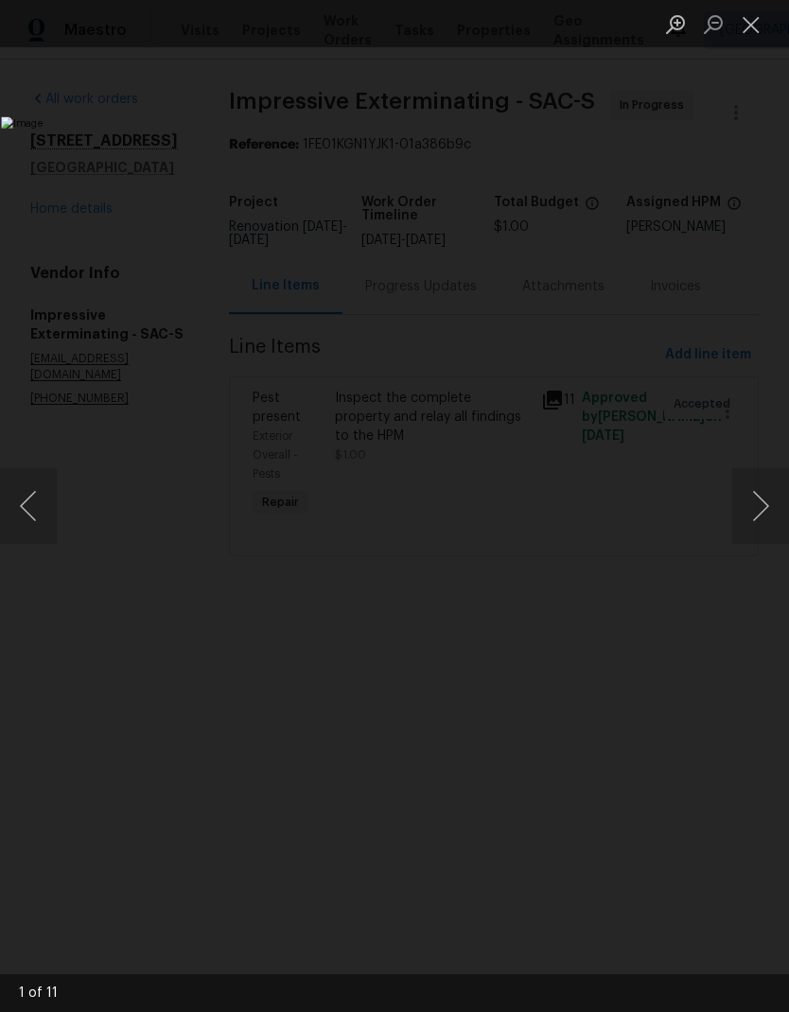
click at [755, 517] on button "Next image" at bounding box center [760, 506] width 57 height 76
click at [761, 515] on button "Next image" at bounding box center [760, 506] width 57 height 76
click at [761, 501] on button "Next image" at bounding box center [760, 506] width 57 height 76
click at [756, 497] on button "Next image" at bounding box center [760, 506] width 57 height 76
click at [754, 500] on button "Next image" at bounding box center [760, 506] width 57 height 76
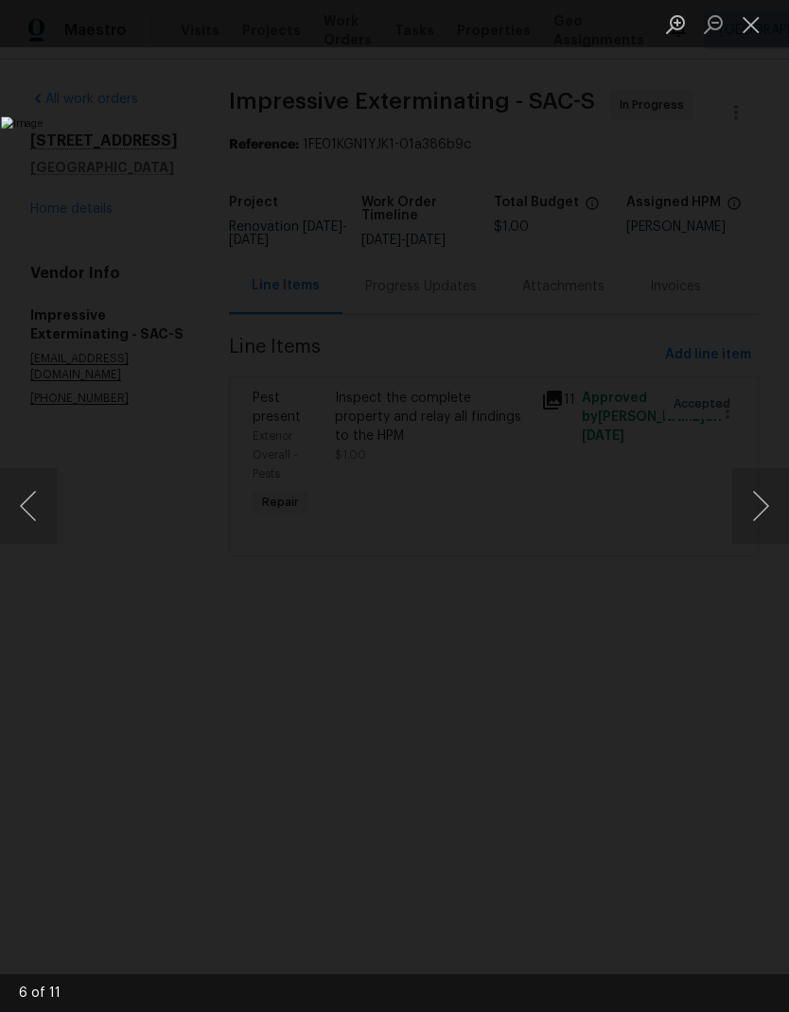
click at [753, 503] on button "Next image" at bounding box center [760, 506] width 57 height 76
click at [755, 502] on button "Next image" at bounding box center [760, 506] width 57 height 76
click at [757, 499] on button "Next image" at bounding box center [760, 506] width 57 height 76
click at [755, 502] on button "Next image" at bounding box center [760, 506] width 57 height 76
click at [763, 496] on button "Next image" at bounding box center [760, 506] width 57 height 76
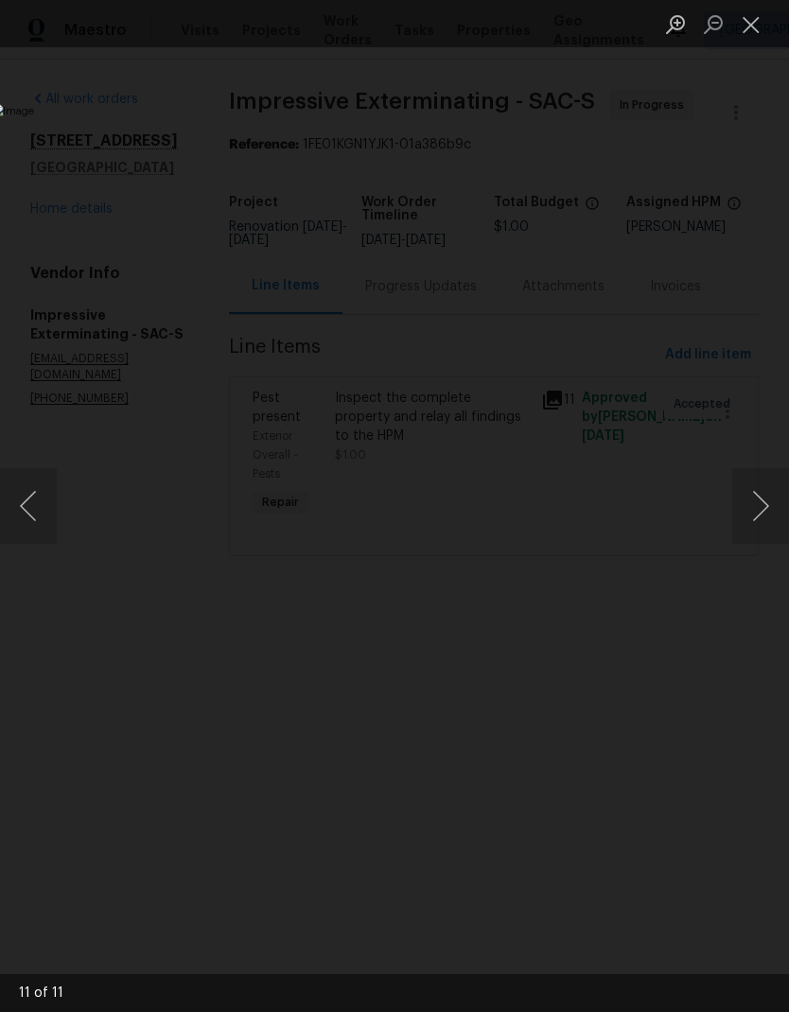
click at [755, 500] on button "Next image" at bounding box center [760, 506] width 57 height 76
click at [754, 502] on button "Next image" at bounding box center [760, 506] width 57 height 76
click at [750, 508] on button "Next image" at bounding box center [760, 506] width 57 height 76
click at [608, 570] on img "Lightbox" at bounding box center [304, 505] width 607 height 779
click at [48, 486] on button "Previous image" at bounding box center [28, 506] width 57 height 76
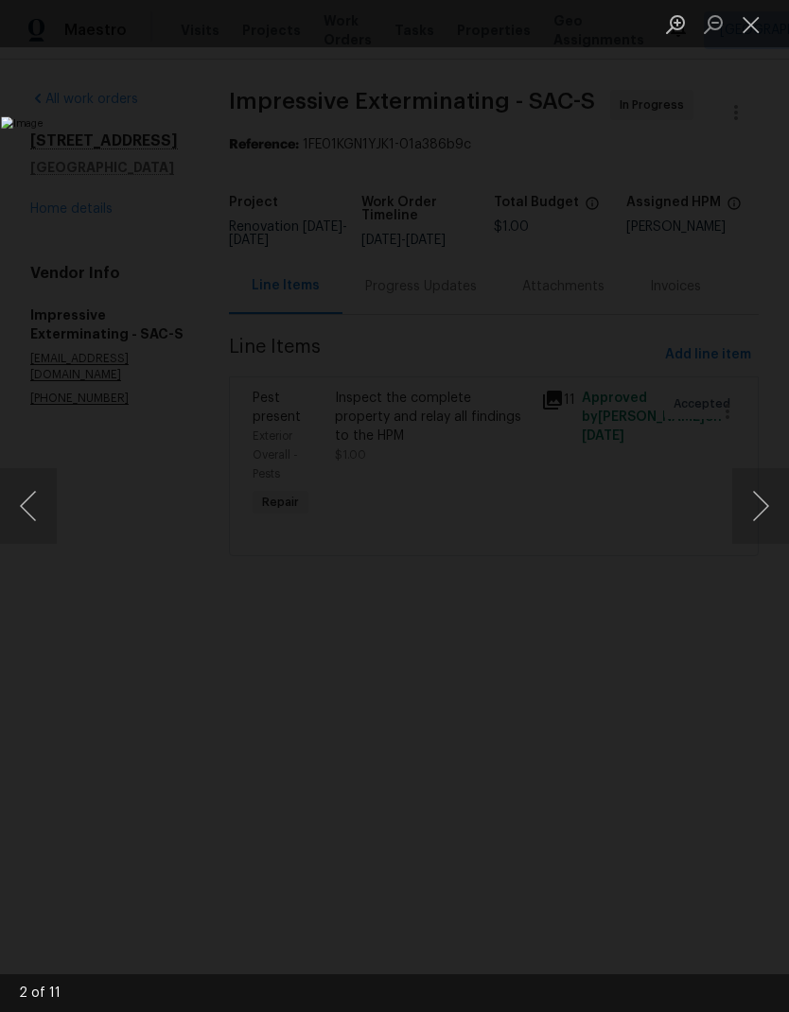
click at [751, 24] on button "Close lightbox" at bounding box center [751, 24] width 38 height 33
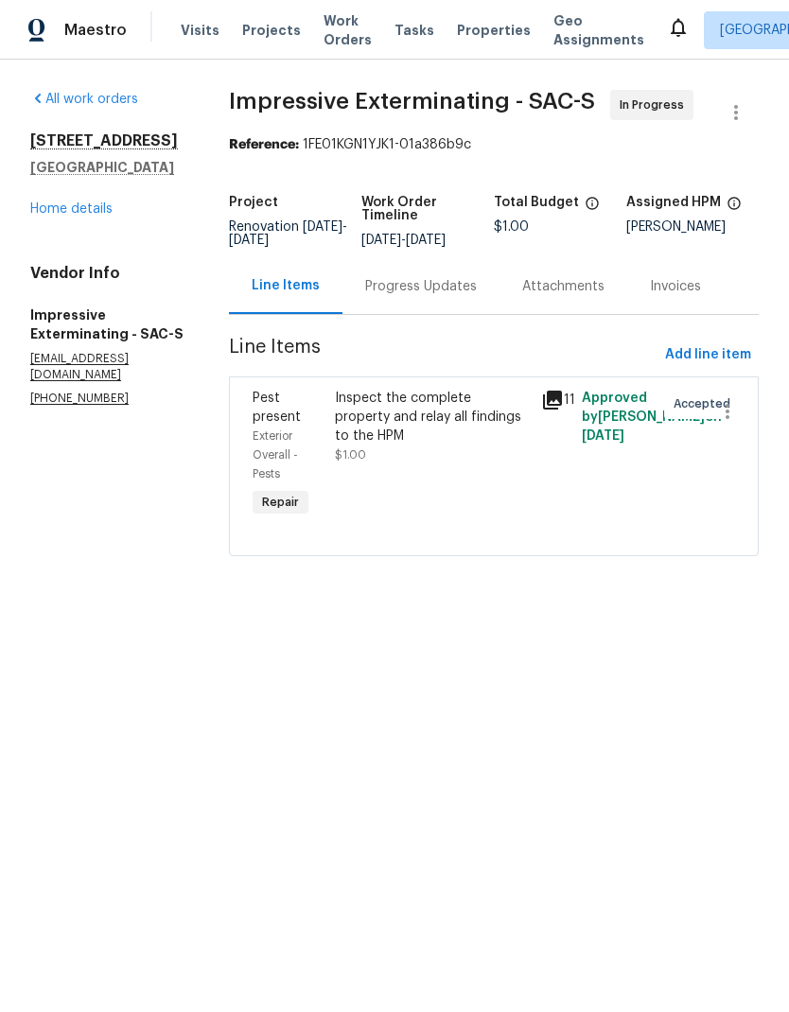
click at [548, 412] on icon at bounding box center [552, 400] width 23 height 23
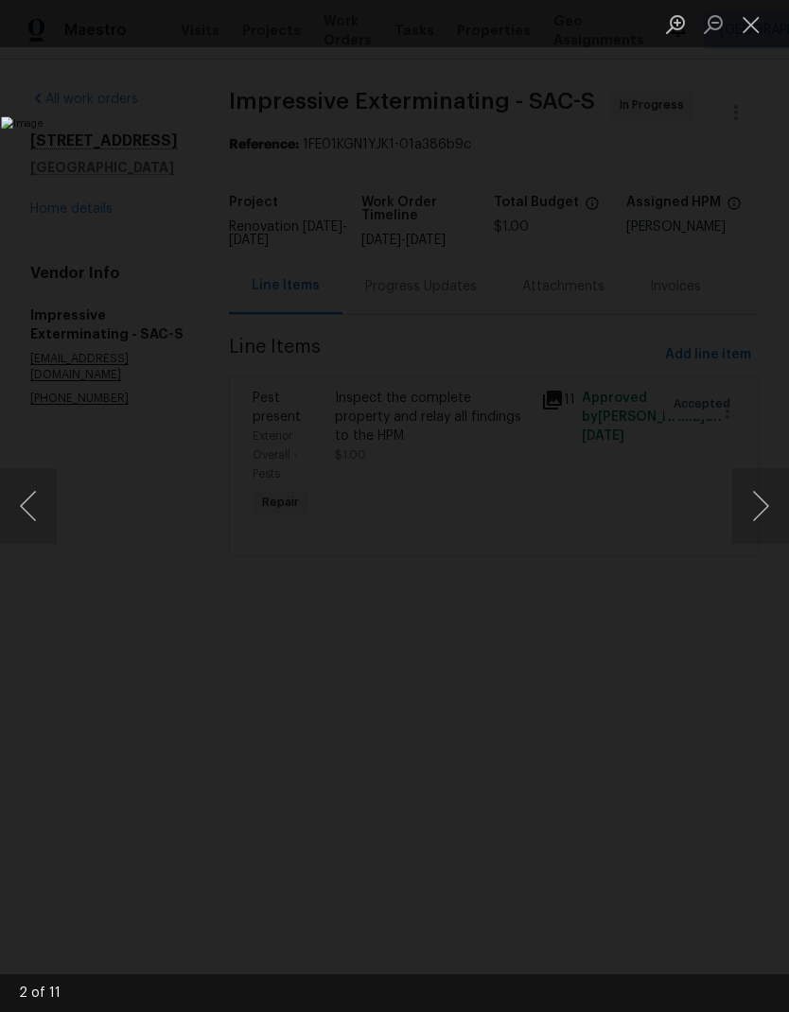
click at [608, 633] on img "Lightbox" at bounding box center [304, 505] width 607 height 779
click at [744, 507] on button "Next image" at bounding box center [760, 506] width 57 height 76
click at [761, 499] on button "Next image" at bounding box center [760, 506] width 57 height 76
click at [754, 503] on button "Next image" at bounding box center [760, 506] width 57 height 76
click at [754, 517] on button "Next image" at bounding box center [760, 506] width 57 height 76
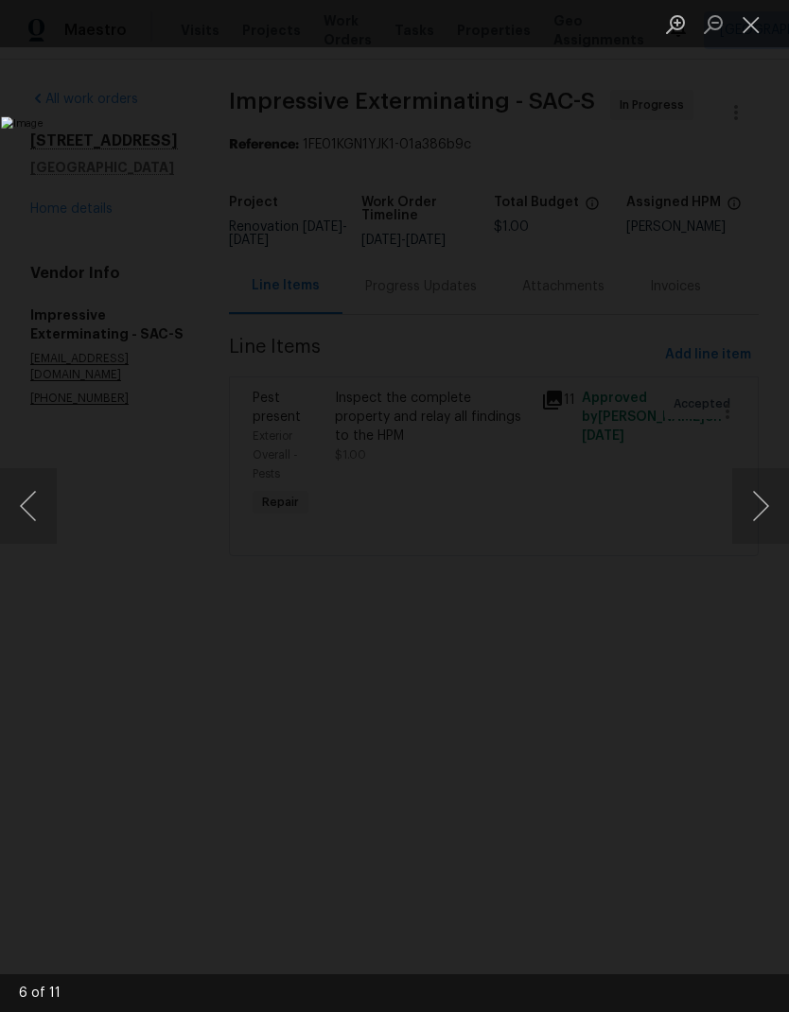
click at [759, 513] on button "Next image" at bounding box center [760, 506] width 57 height 76
click at [758, 507] on button "Next image" at bounding box center [760, 506] width 57 height 76
click at [758, 516] on button "Next image" at bounding box center [760, 506] width 57 height 76
click at [748, 499] on button "Next image" at bounding box center [760, 506] width 57 height 76
click at [754, 509] on button "Next image" at bounding box center [760, 506] width 57 height 76
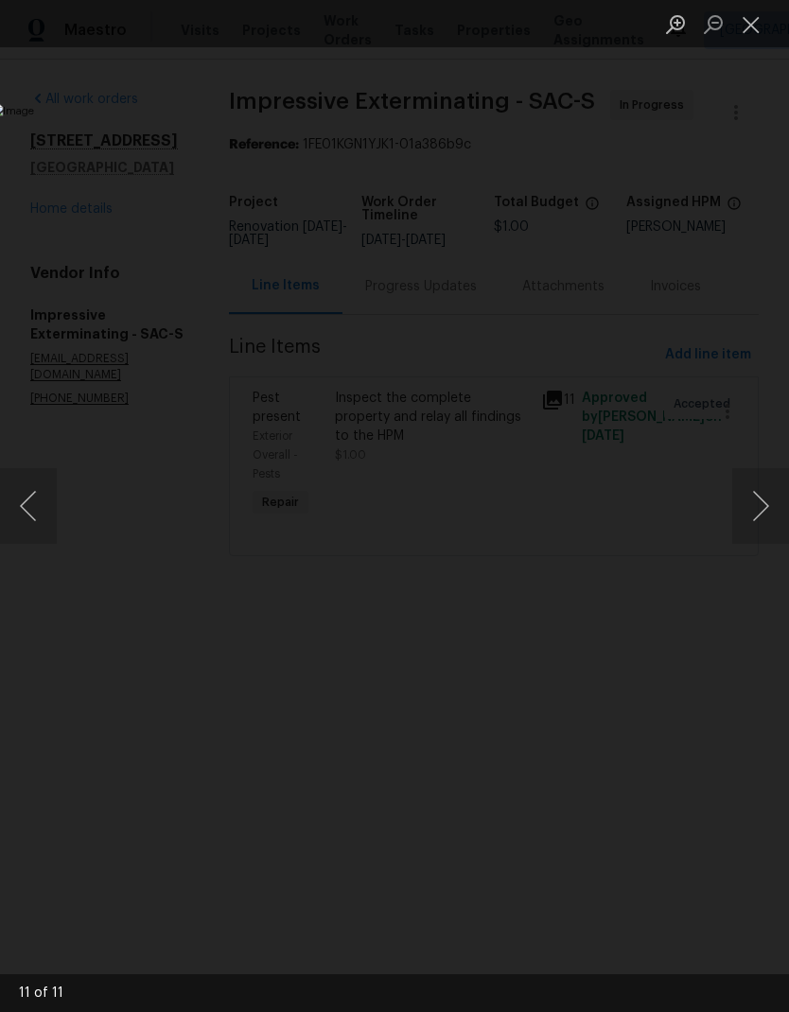
click at [760, 529] on button "Next image" at bounding box center [760, 506] width 57 height 76
